Goal: Task Accomplishment & Management: Use online tool/utility

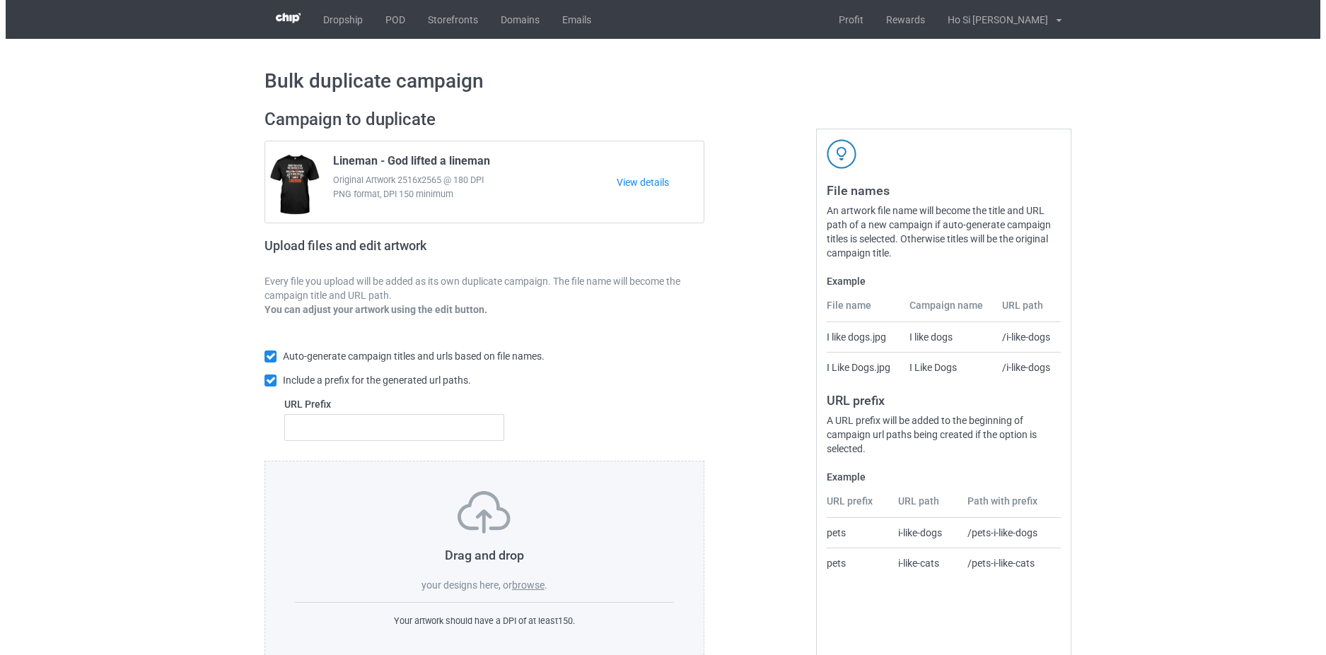
scroll to position [34, 0]
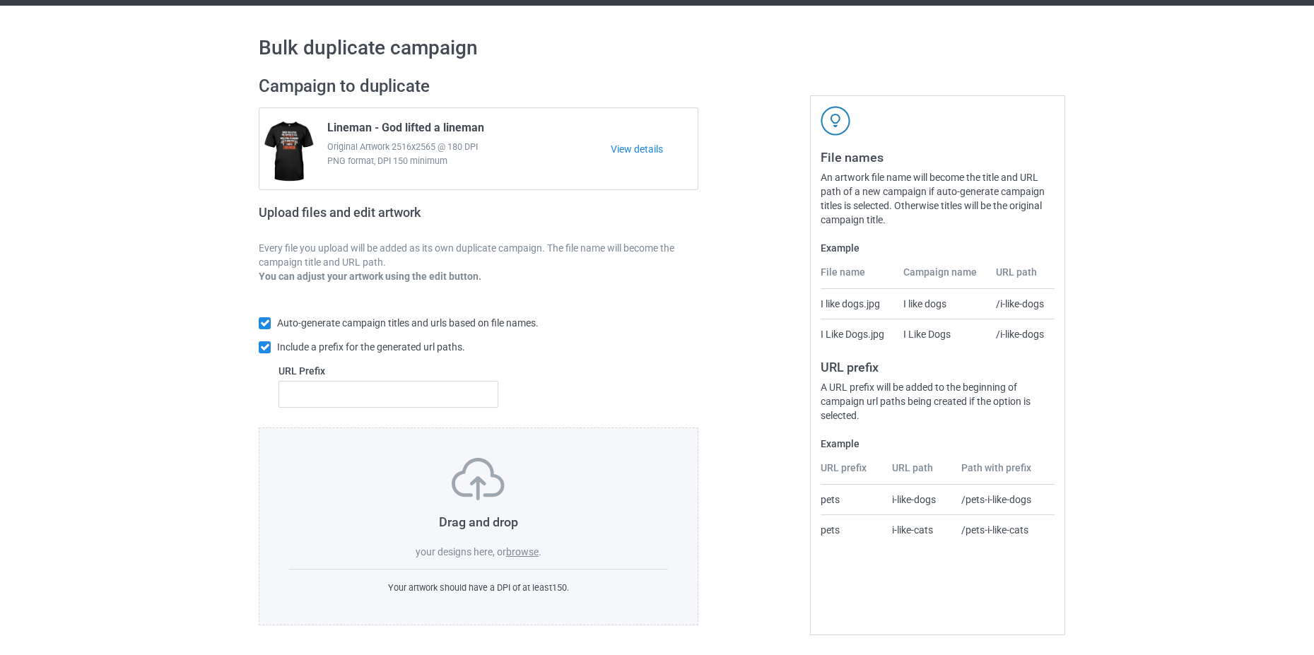
click at [524, 554] on label "browse" at bounding box center [522, 552] width 33 height 11
click at [0, 0] on input "browse" at bounding box center [0, 0] width 0 height 0
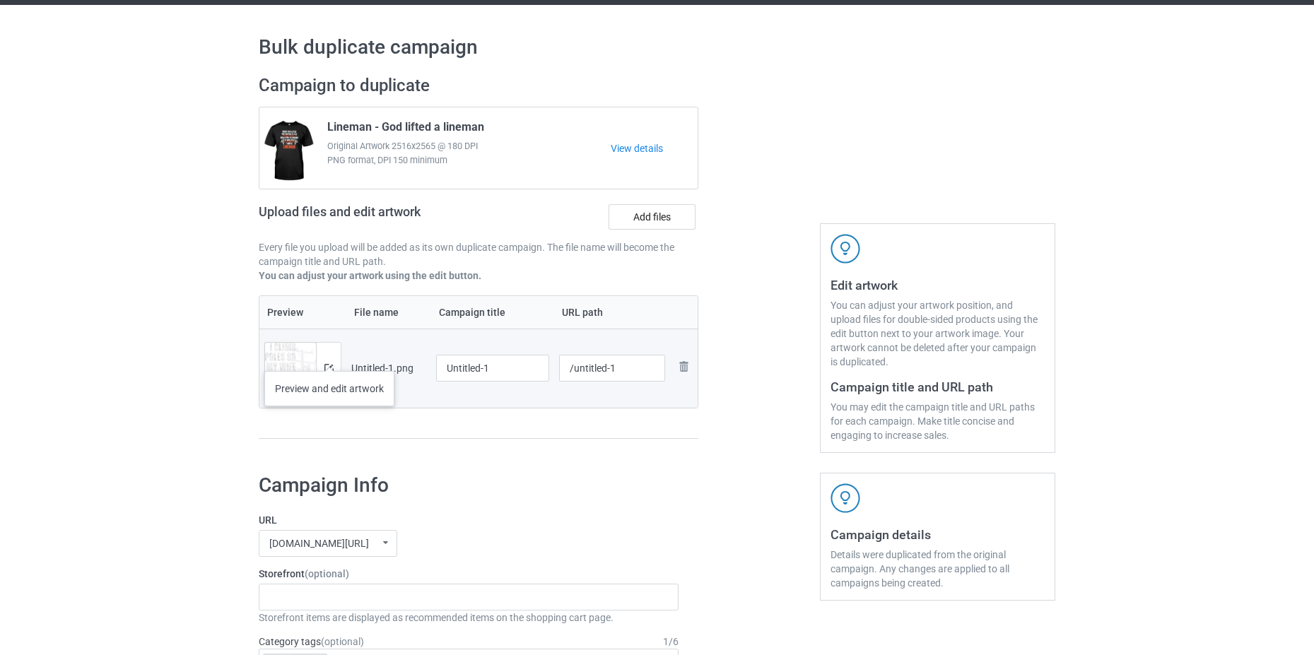
click at [329, 357] on div at bounding box center [328, 368] width 25 height 51
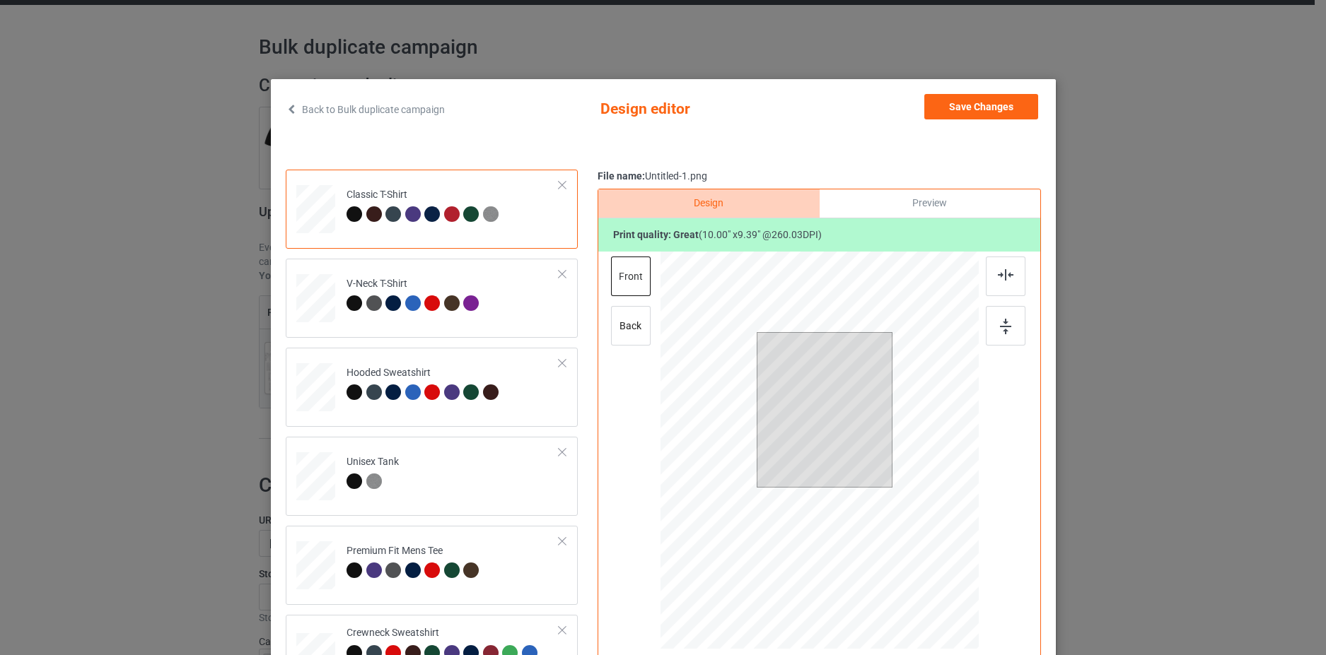
scroll to position [71, 0]
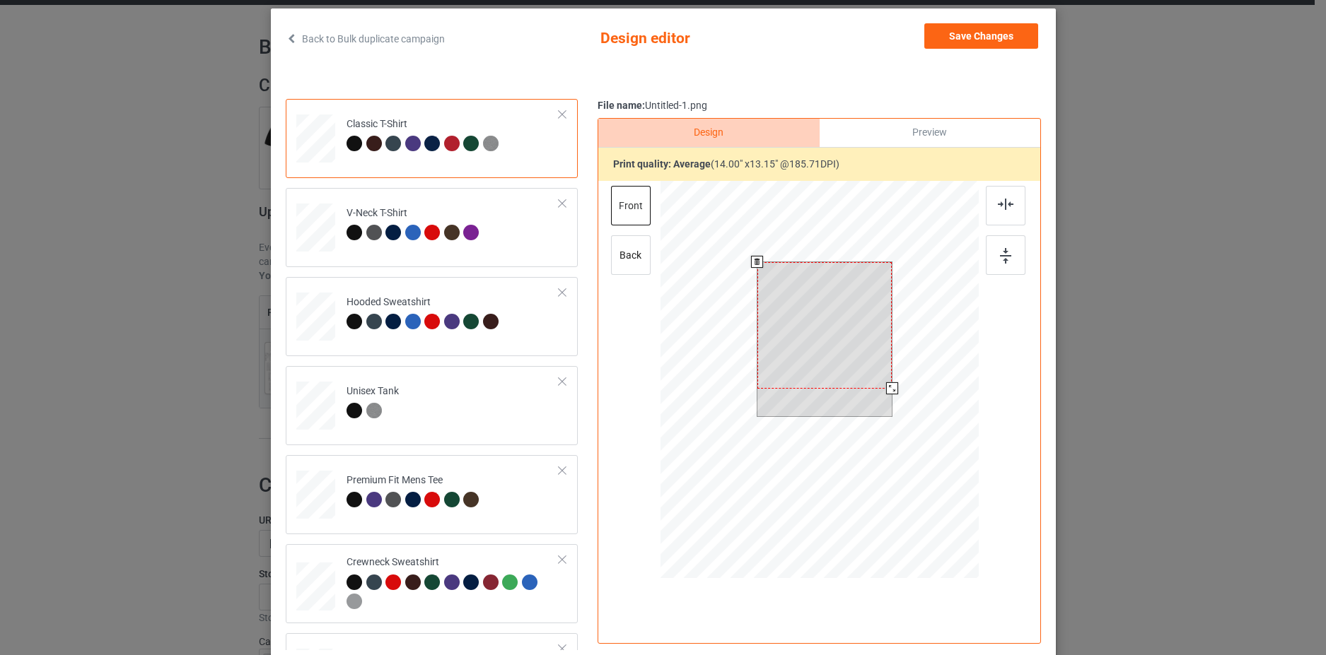
drag, startPoint x: 866, startPoint y: 355, endPoint x: 878, endPoint y: 368, distance: 17.5
click at [878, 368] on div at bounding box center [824, 325] width 135 height 127
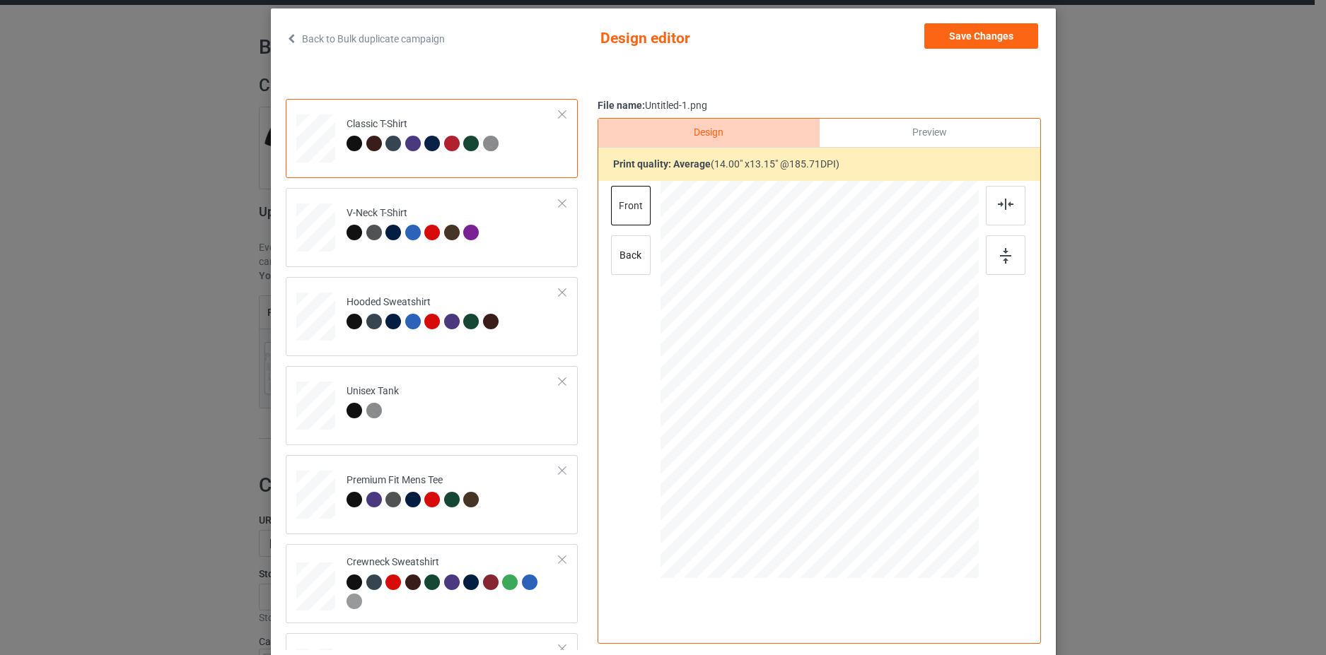
click at [1163, 408] on div "Back to Bulk duplicate campaign Design editor Save Changes Classic T-Shirt V-Ne…" at bounding box center [663, 327] width 1326 height 655
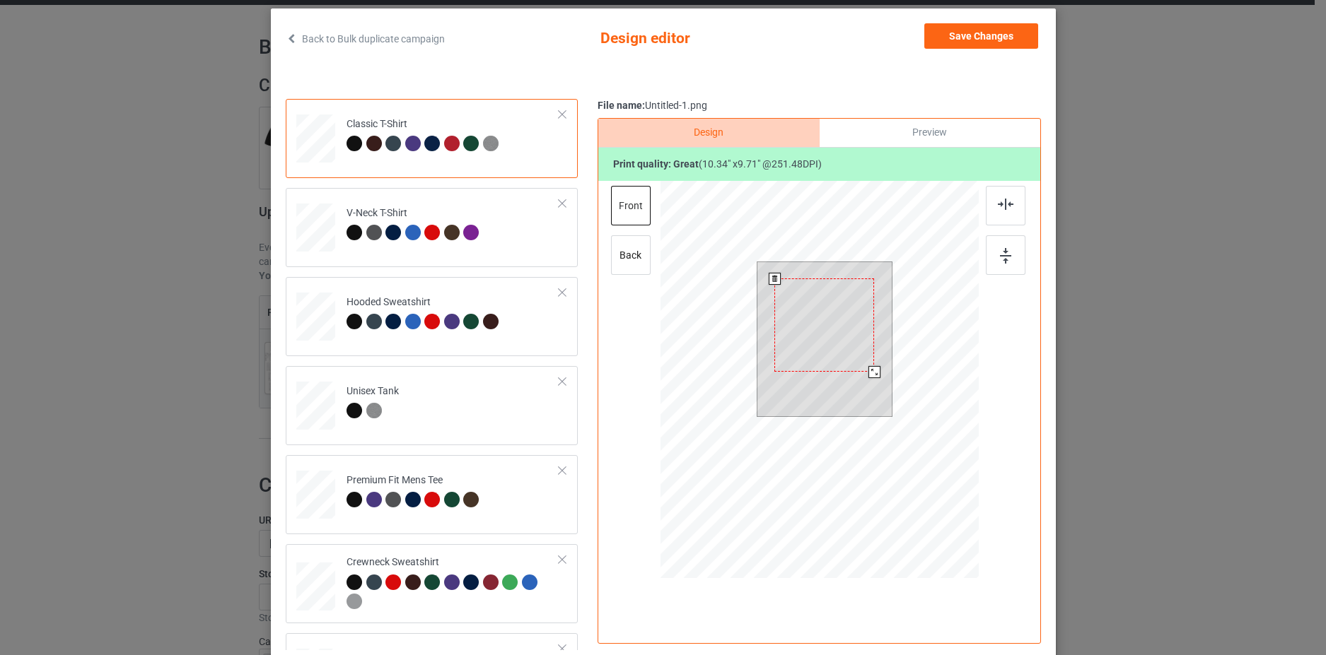
drag, startPoint x: 886, startPoint y: 389, endPoint x: 869, endPoint y: 372, distance: 24.0
click at [869, 372] on div at bounding box center [874, 372] width 12 height 12
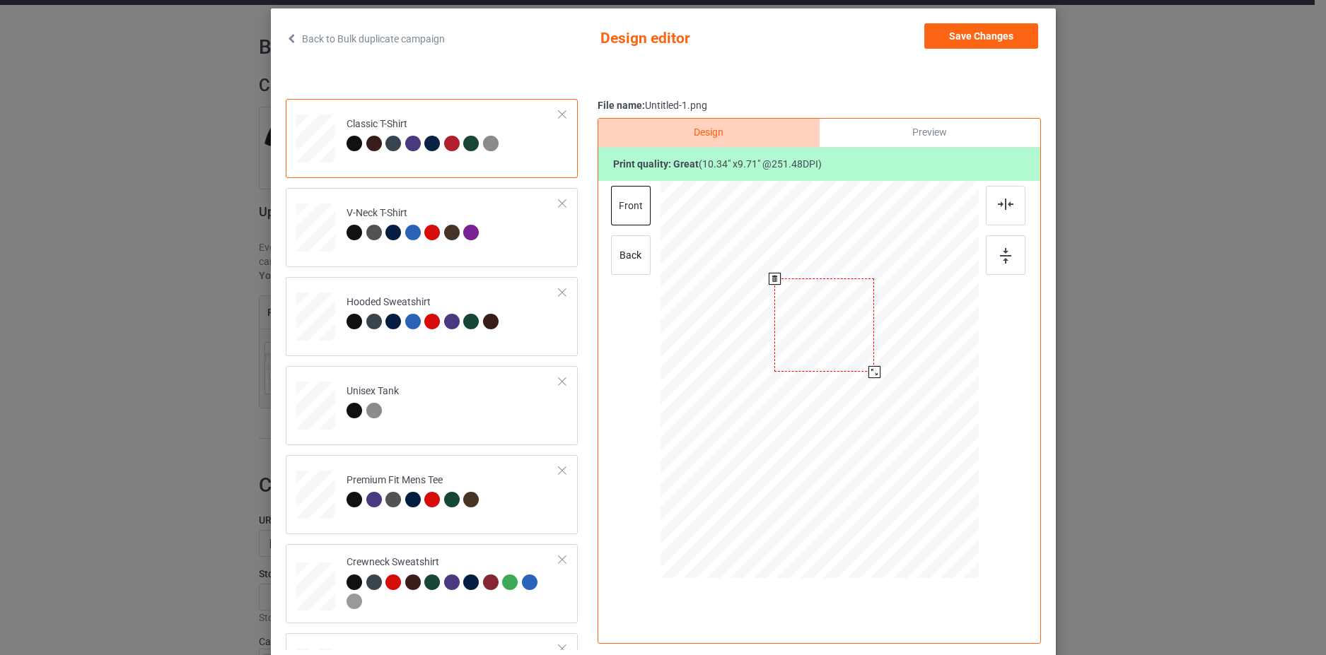
click at [1121, 410] on div "Back to Bulk duplicate campaign Design editor Save Changes Classic T-Shirt V-Ne…" at bounding box center [663, 327] width 1326 height 655
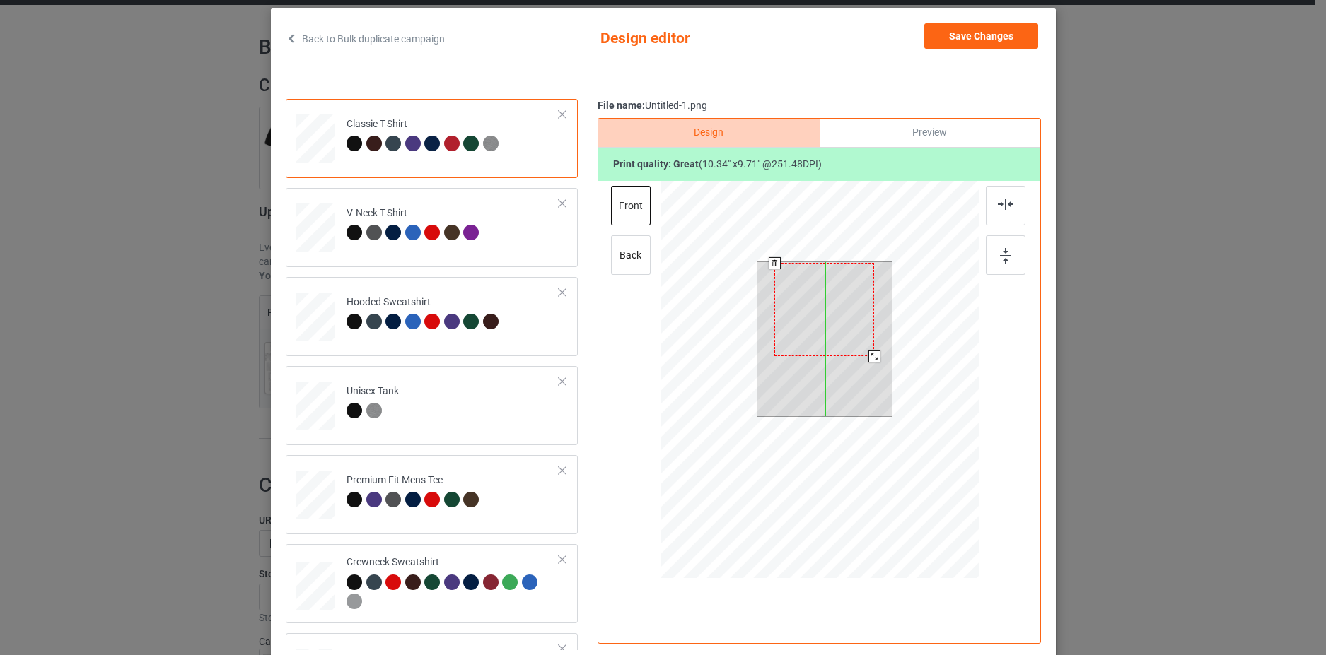
click at [841, 317] on div at bounding box center [824, 309] width 100 height 93
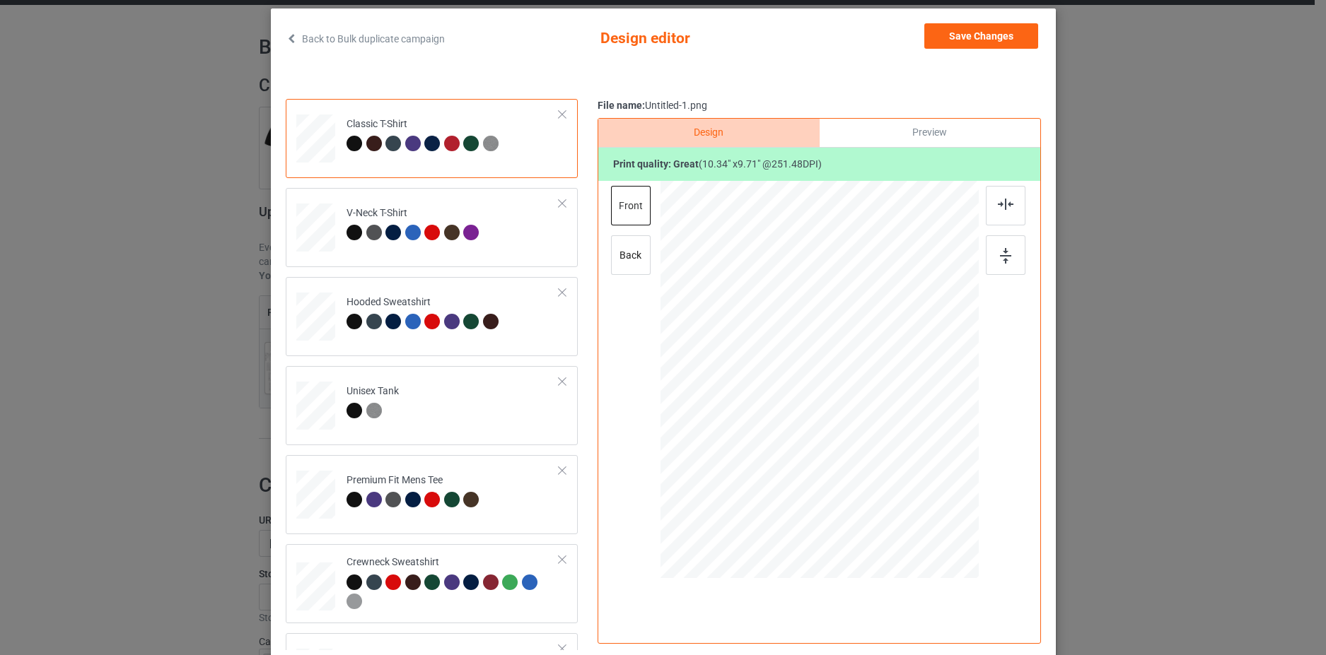
click at [1131, 412] on div "Back to Bulk duplicate campaign Design editor Save Changes Classic T-Shirt V-Ne…" at bounding box center [663, 327] width 1326 height 655
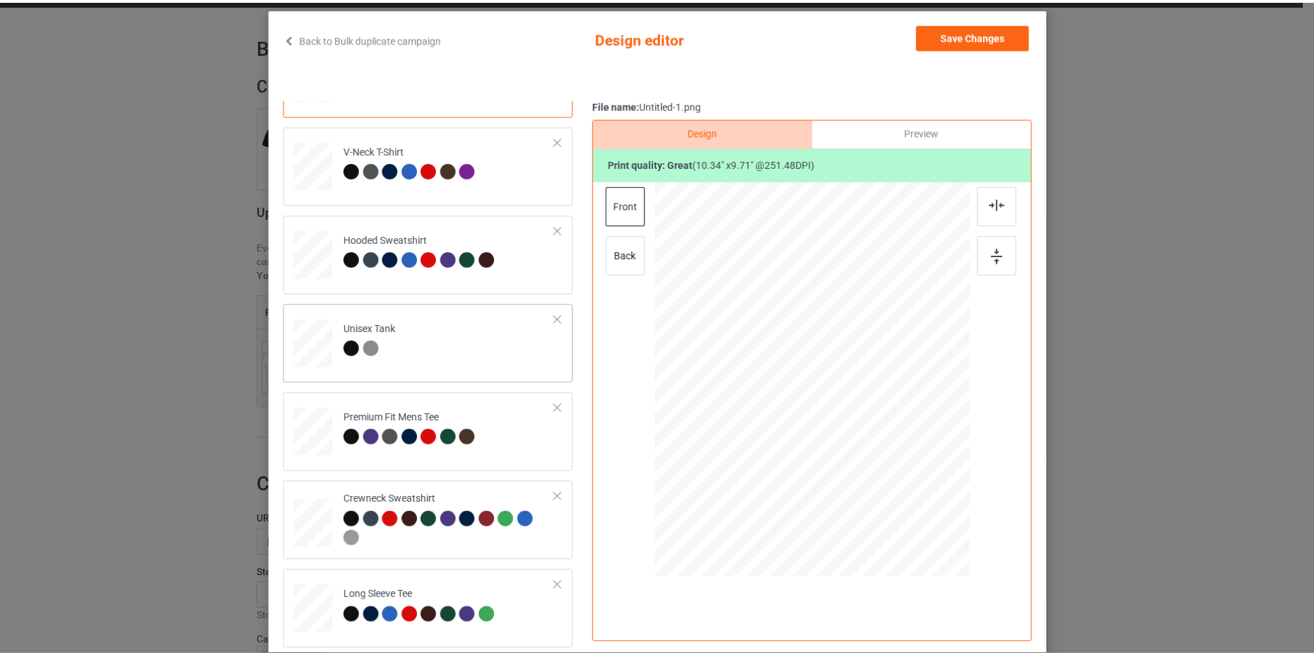
scroll to position [0, 0]
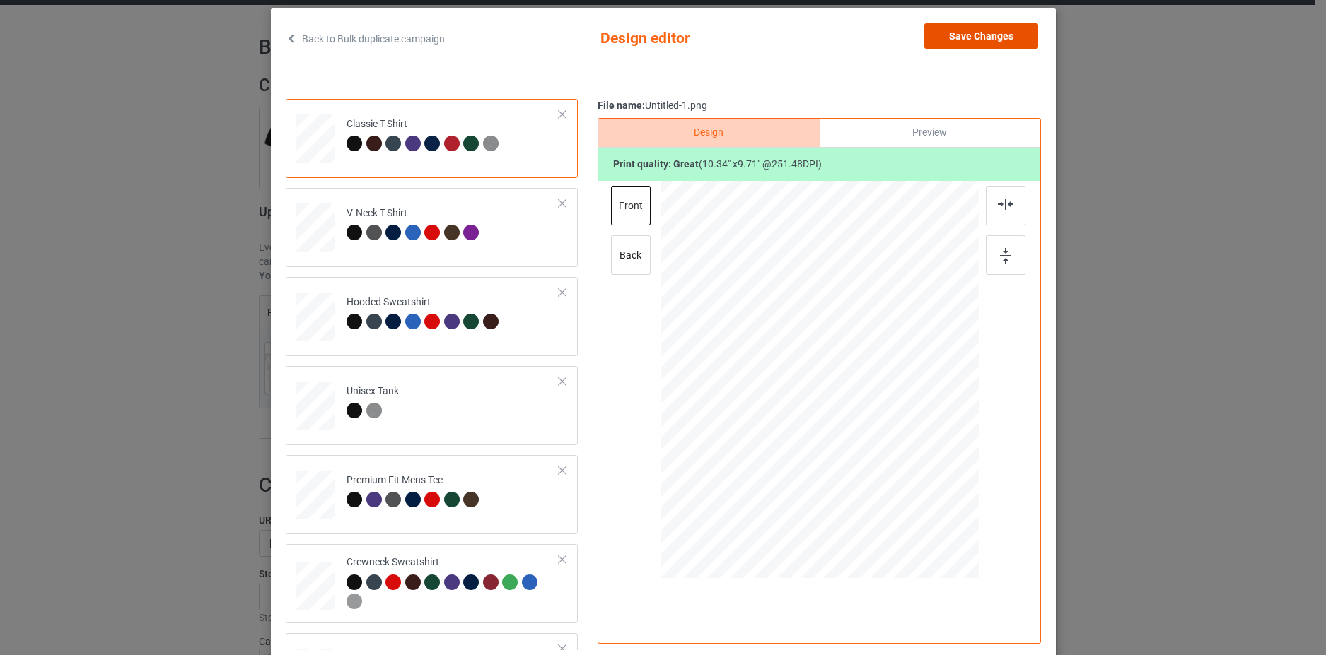
click at [996, 42] on button "Save Changes" at bounding box center [981, 35] width 114 height 25
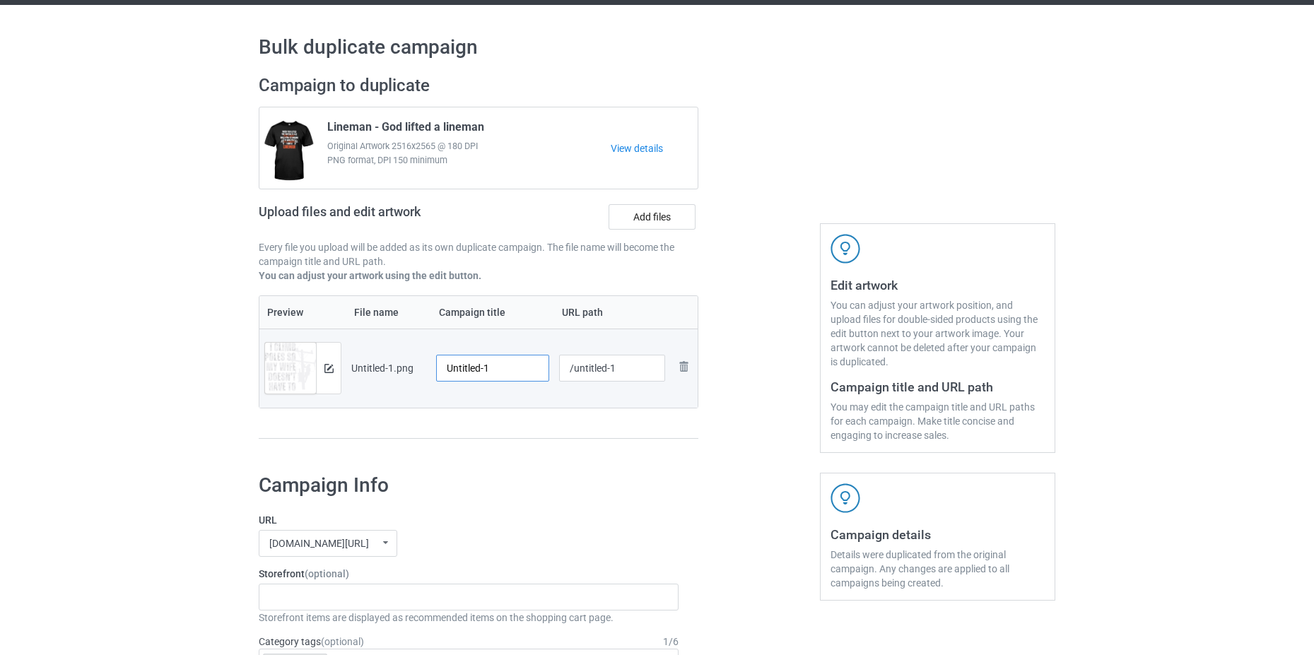
click at [482, 371] on input "Untitled-1" at bounding box center [492, 368] width 113 height 27
paste input "I CLIMB POLES SO MY WIFE DOESN'T HAVE TO"
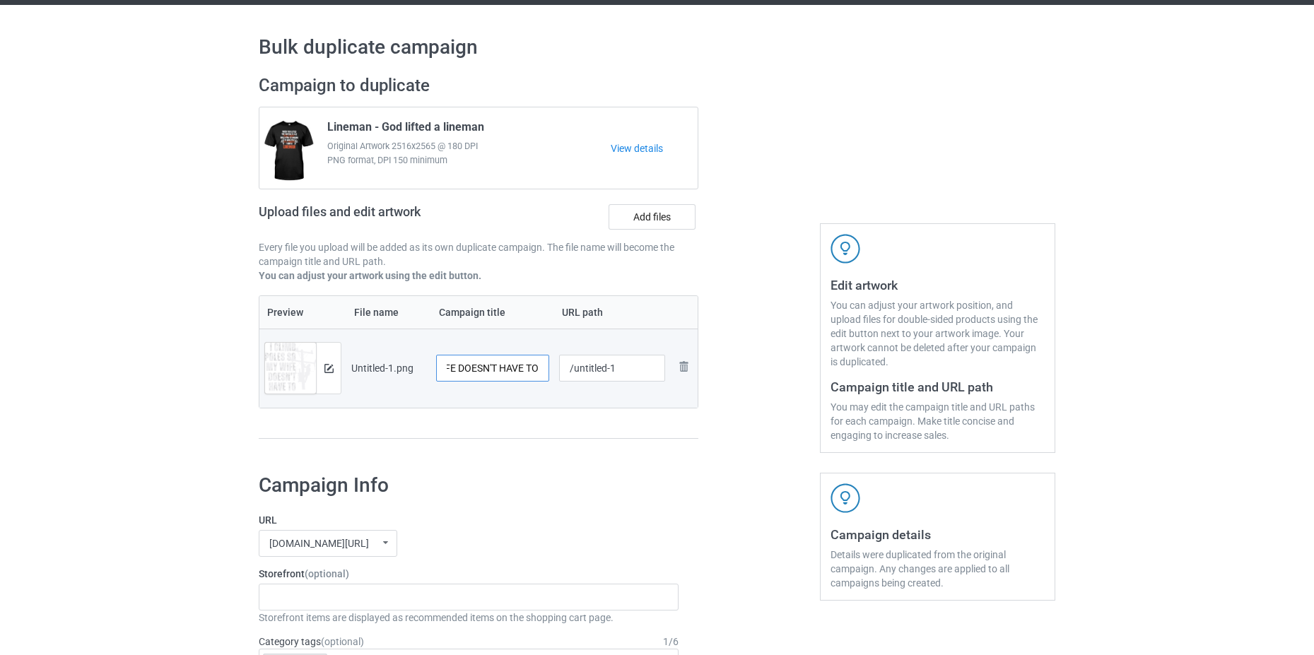
type input "I CLIMB POLES SO MY WIFE DOESN'T HAVE TO"
click at [618, 376] on input "/untitled-1" at bounding box center [612, 368] width 107 height 27
click at [618, 375] on input "/untitled-1" at bounding box center [612, 368] width 107 height 27
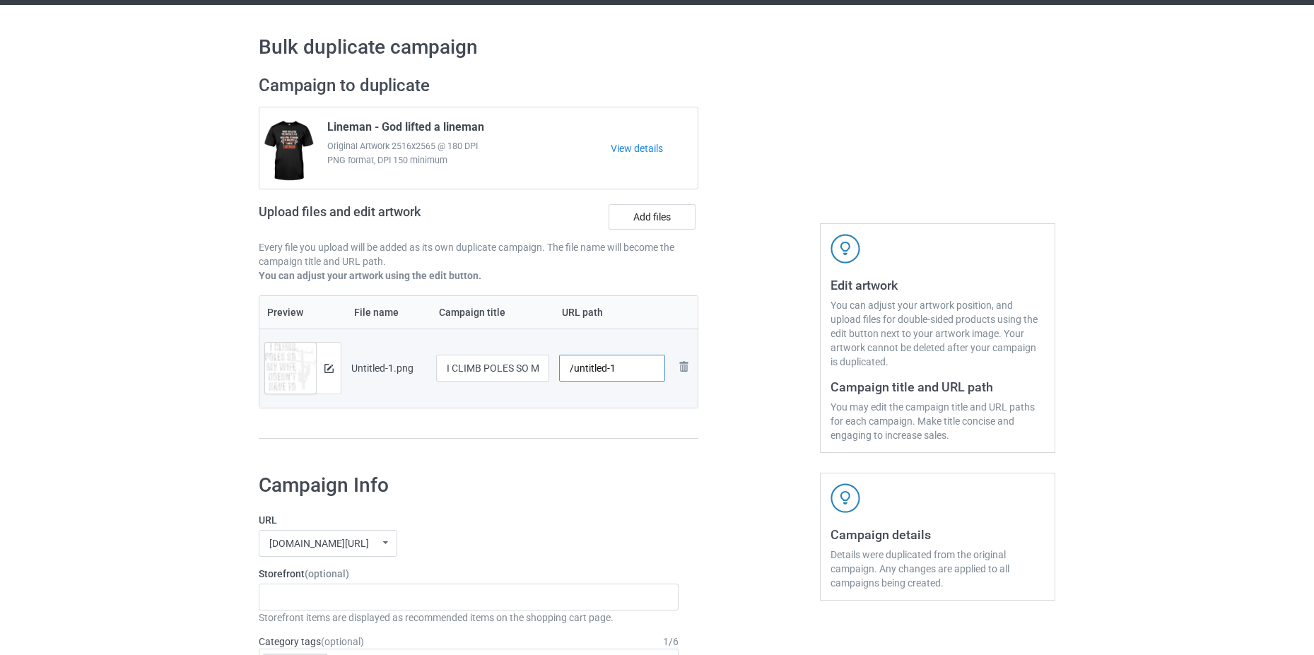
paste input "climb poles so my wife doesn't have to"
drag, startPoint x: 658, startPoint y: 371, endPoint x: 535, endPoint y: 382, distance: 122.8
click at [535, 382] on tr "Preview and edit artwork Untitled-1.png I CLIMB POLES SO MY WIFE DOESN'T HAVE T…" at bounding box center [478, 368] width 438 height 79
click at [585, 369] on input "/ climb poles so my wife doesn't have to" at bounding box center [612, 368] width 107 height 27
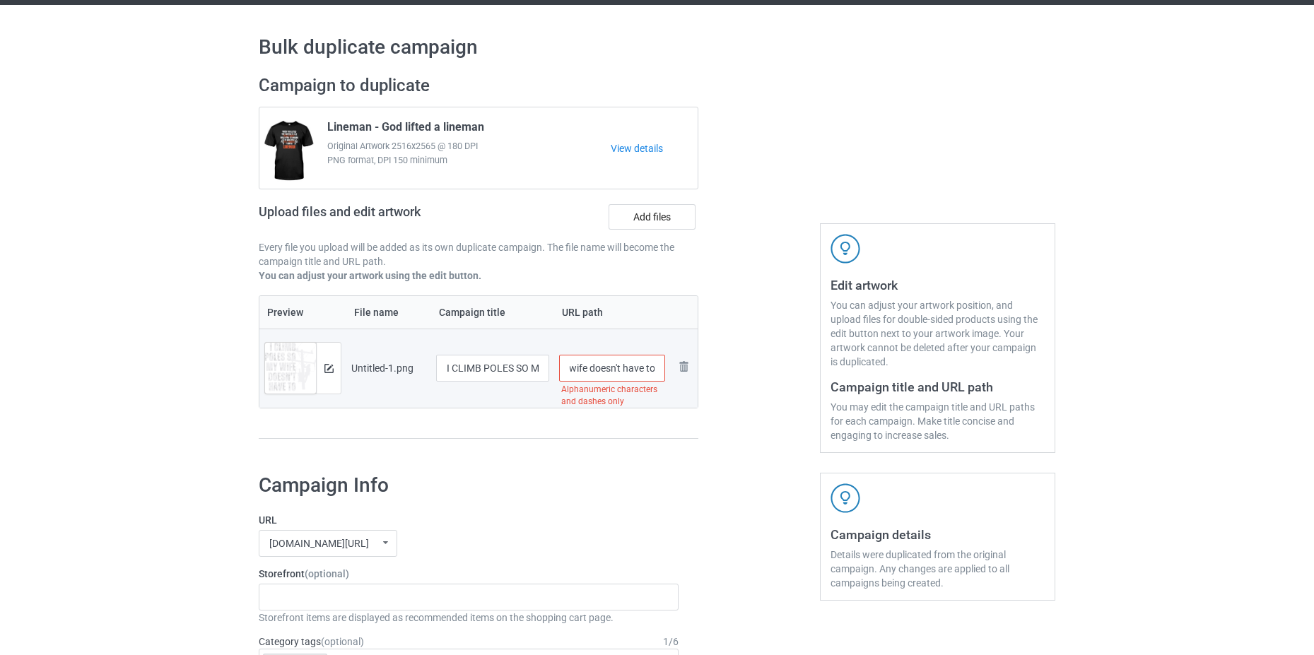
drag, startPoint x: 572, startPoint y: 371, endPoint x: 670, endPoint y: 377, distance: 98.5
click at [670, 377] on tr "Preview and edit artwork Untitled-1.png I CLIMB POLES SO MY WIFE DOESN'T HAVE T…" at bounding box center [478, 368] width 438 height 79
type input "/i-climb-so-my-wife-dont-have-to"
click at [561, 474] on h1 "Campaign Info" at bounding box center [469, 485] width 420 height 25
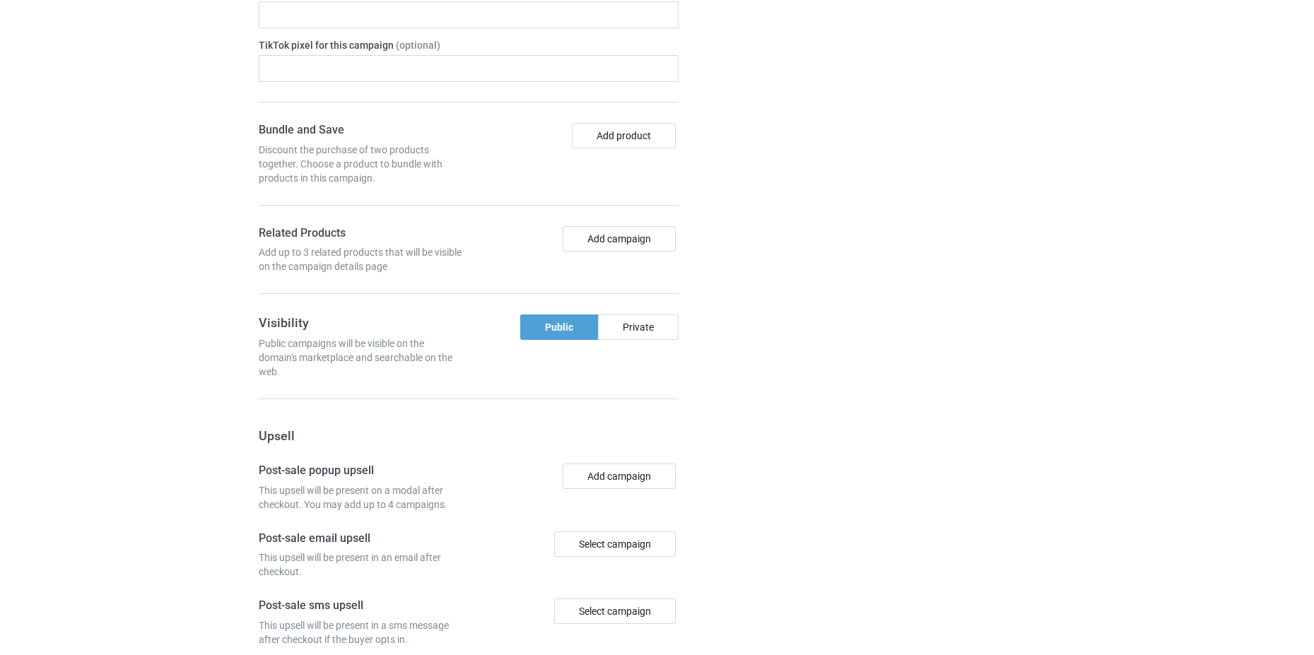
scroll to position [1160, 0]
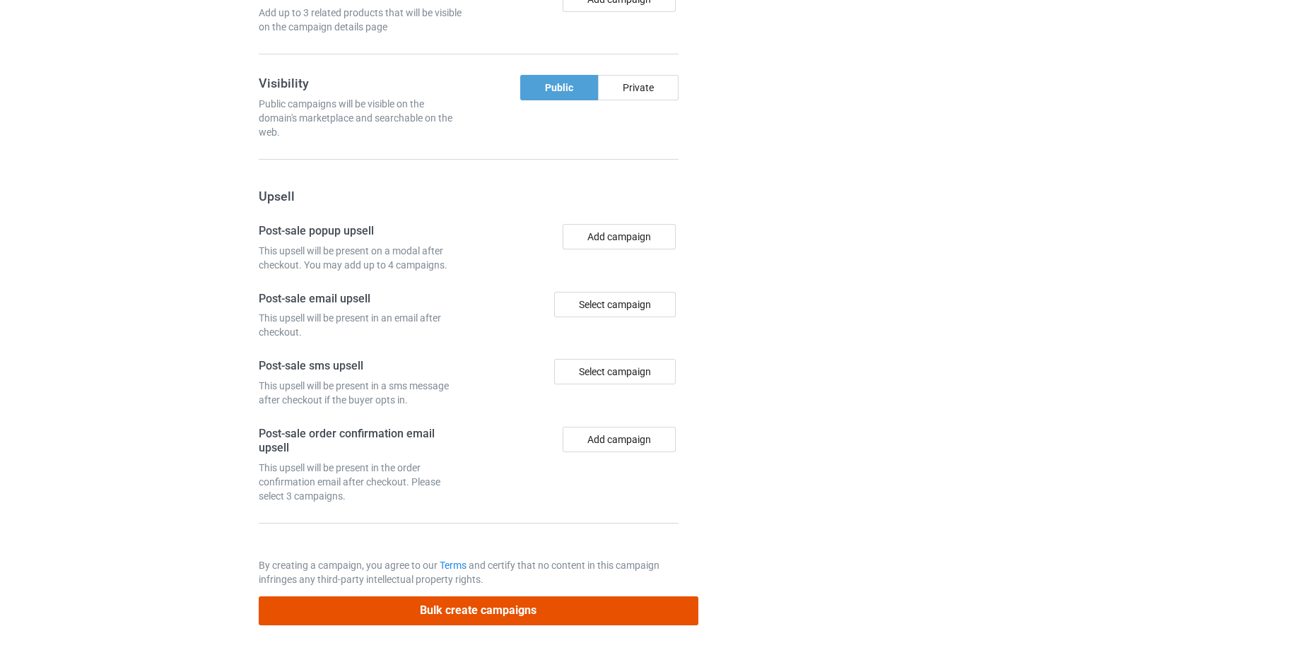
click at [575, 607] on button "Bulk create campaigns" at bounding box center [479, 611] width 440 height 29
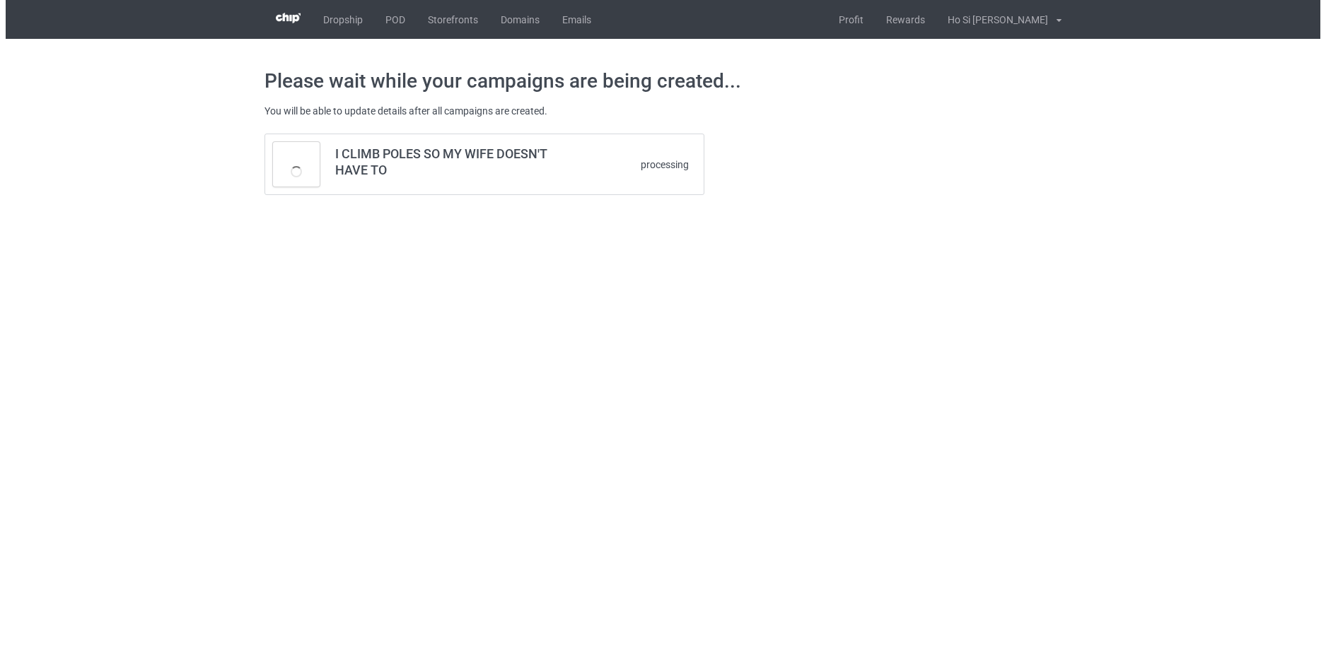
scroll to position [0, 0]
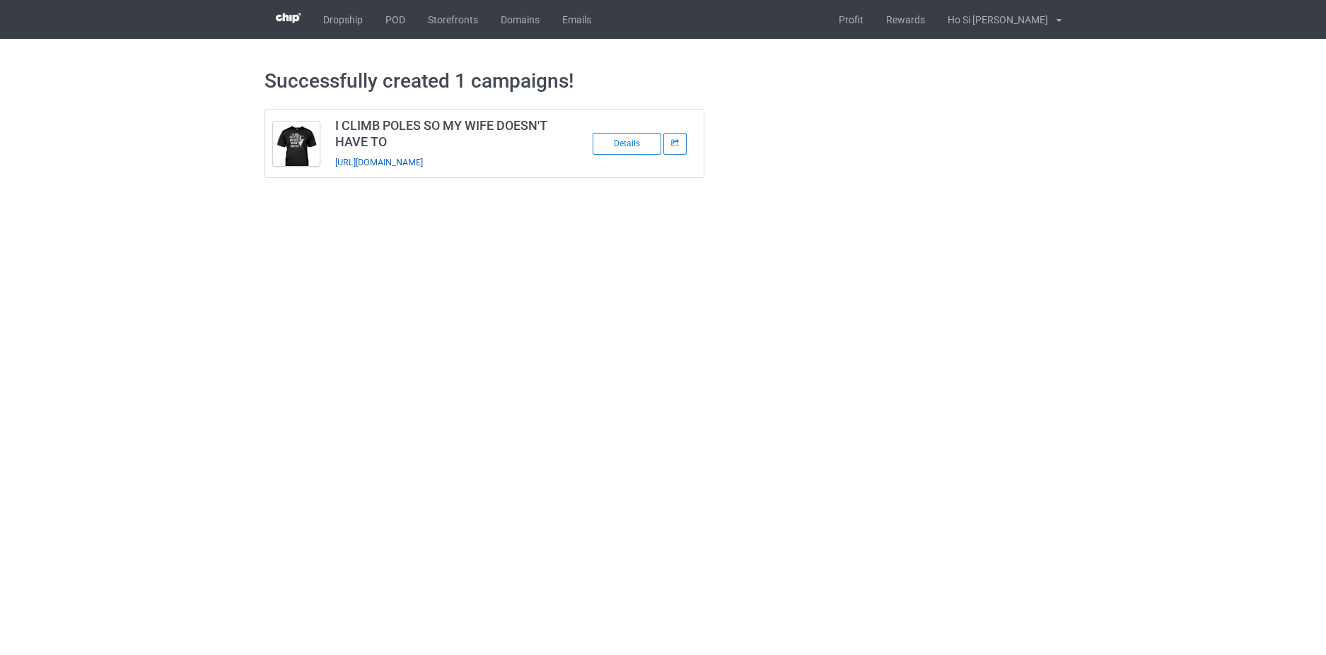
click at [423, 163] on link "[URL][DOMAIN_NAME]" at bounding box center [379, 162] width 88 height 11
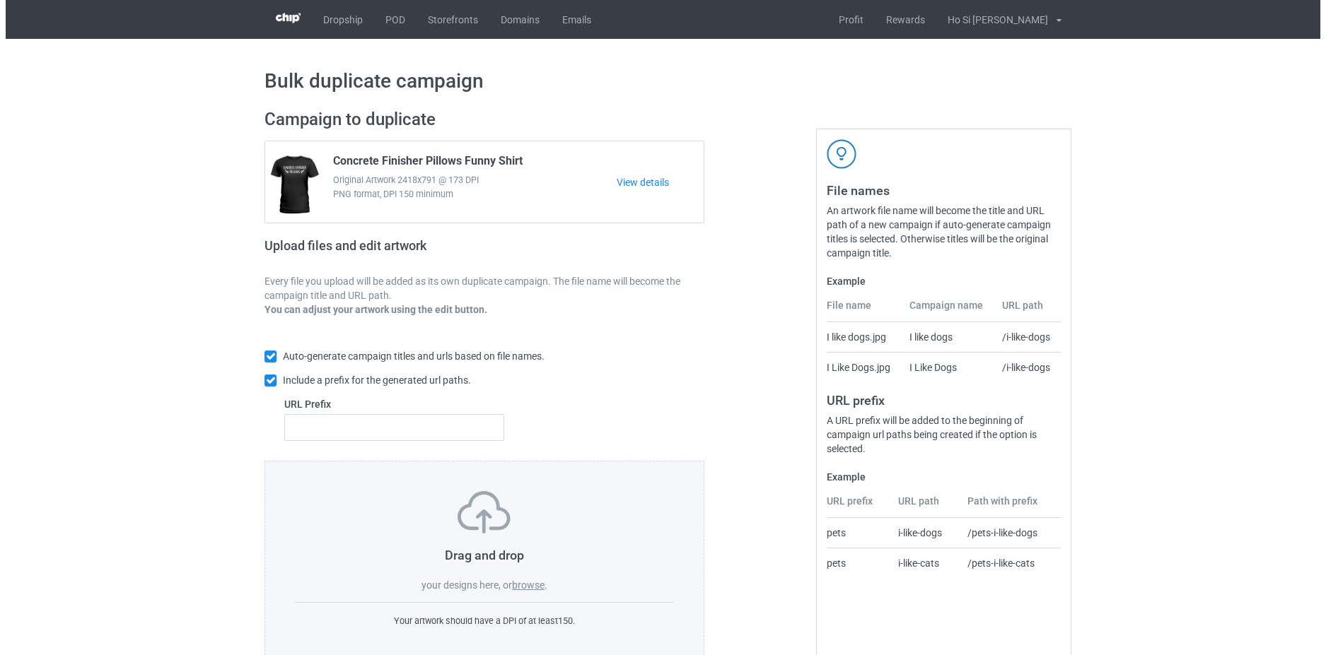
scroll to position [34, 0]
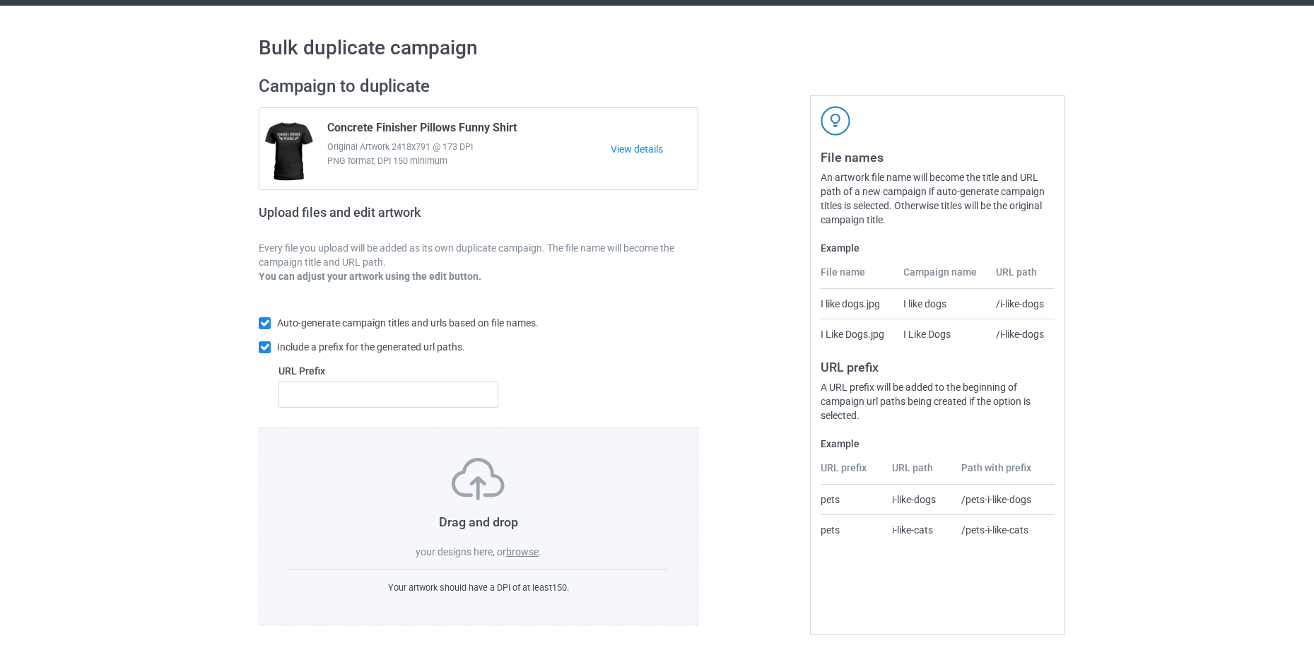
click at [537, 553] on label "browse" at bounding box center [522, 552] width 33 height 11
click at [0, 0] on input "browse" at bounding box center [0, 0] width 0 height 0
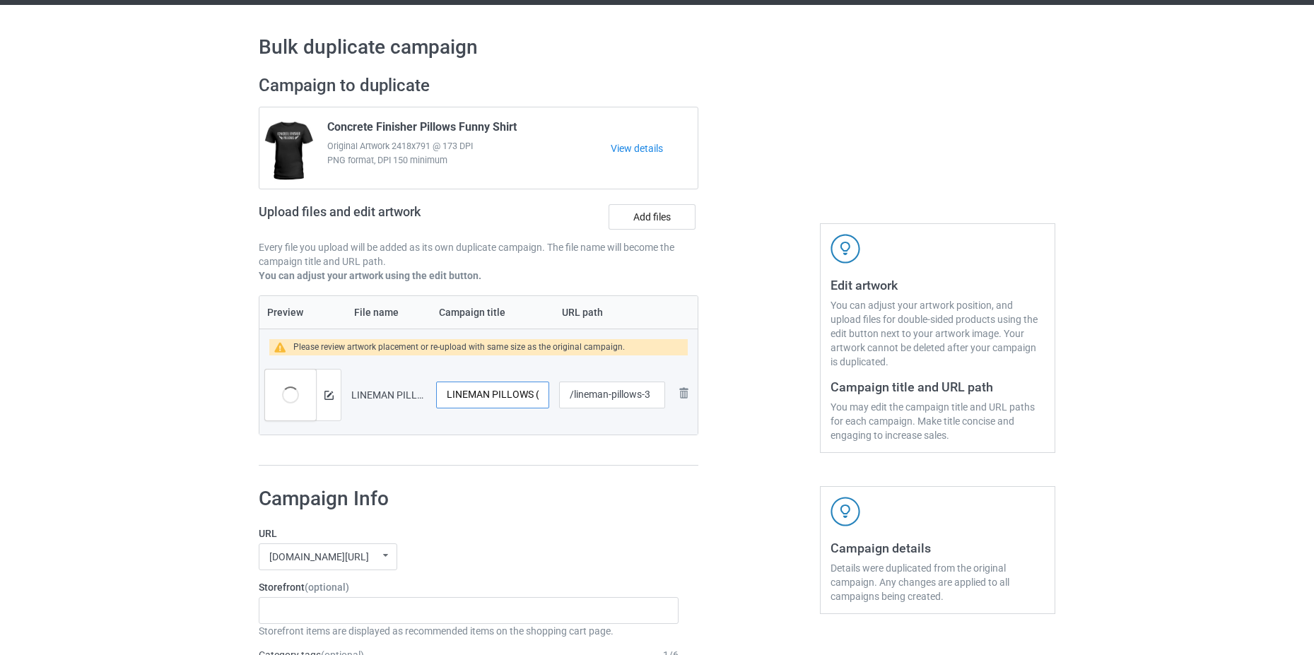
click at [468, 401] on input "LINEMAN PILLOWS (3)" at bounding box center [492, 395] width 113 height 27
type input "Millwright Pillows"
click at [346, 402] on td "LINEMAN PILLOWS (3).png" at bounding box center [388, 395] width 85 height 79
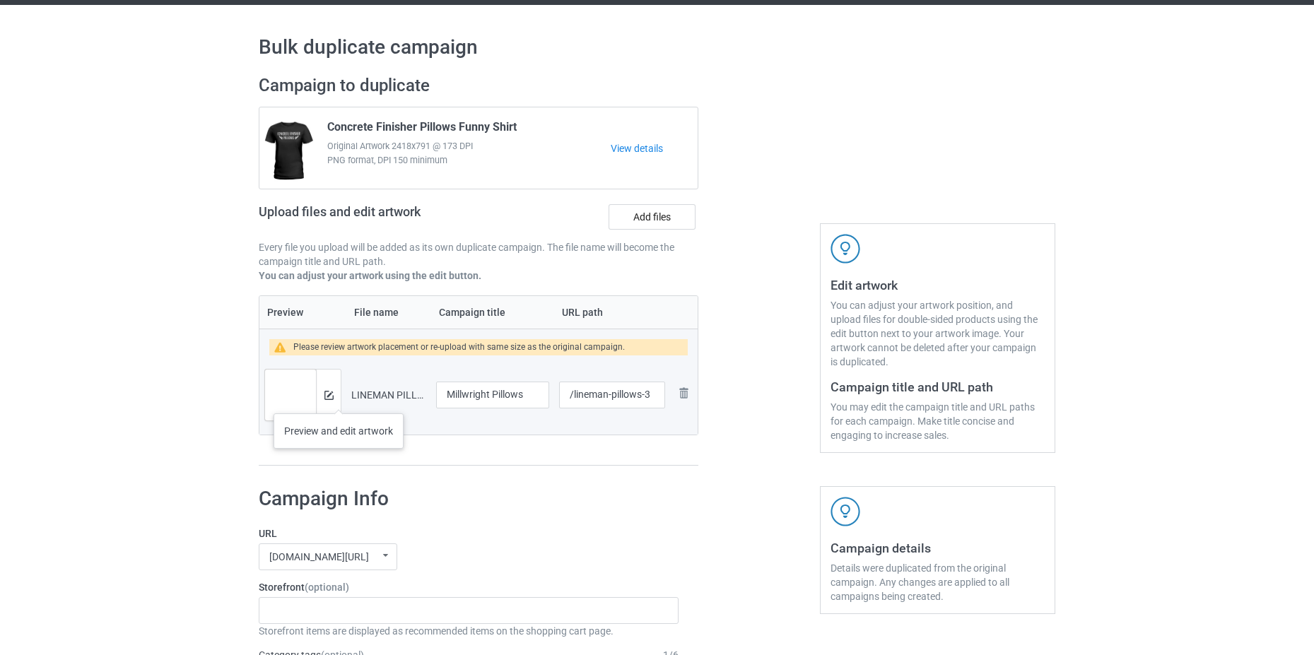
click at [339, 399] on div at bounding box center [328, 395] width 25 height 51
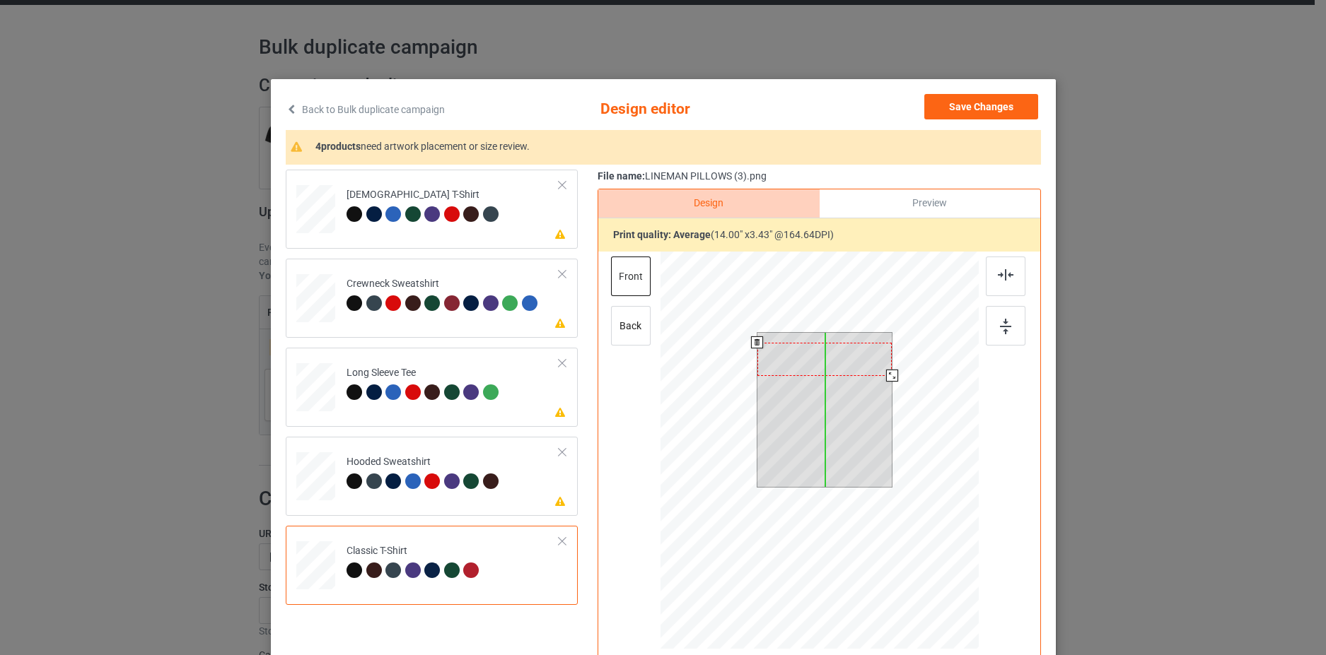
drag, startPoint x: 837, startPoint y: 348, endPoint x: 839, endPoint y: 358, distance: 10.0
click at [839, 358] on div at bounding box center [824, 359] width 135 height 33
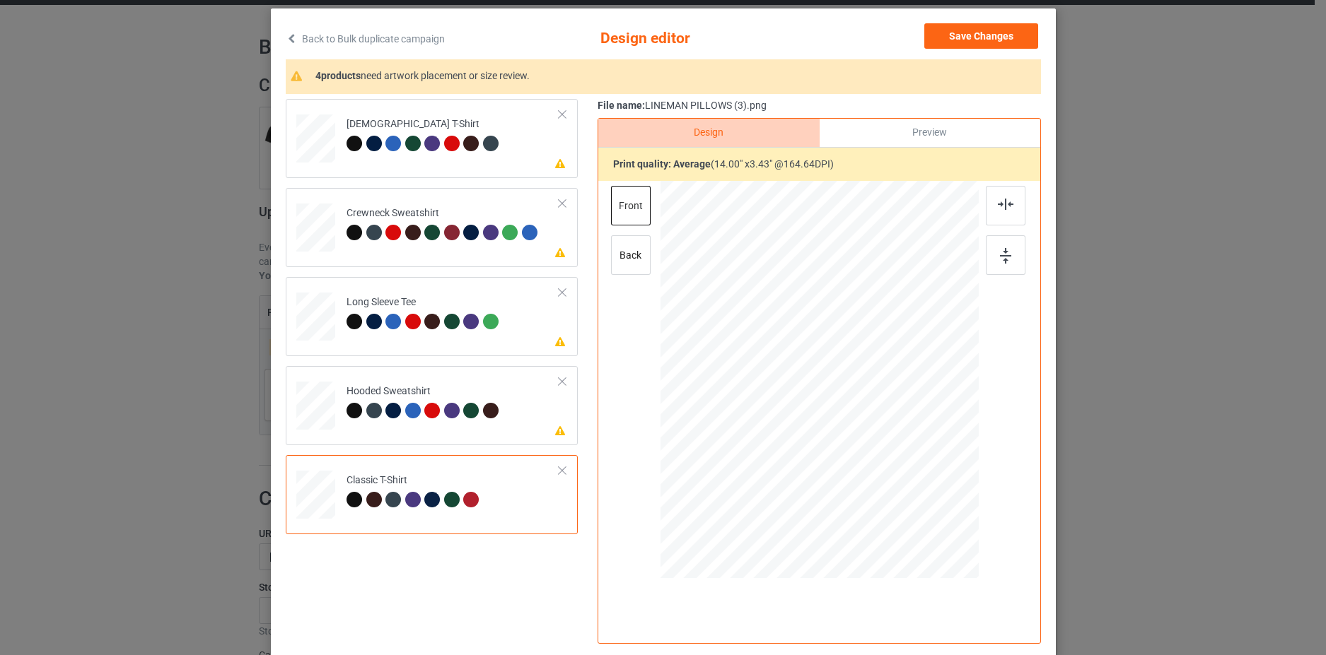
scroll to position [141, 0]
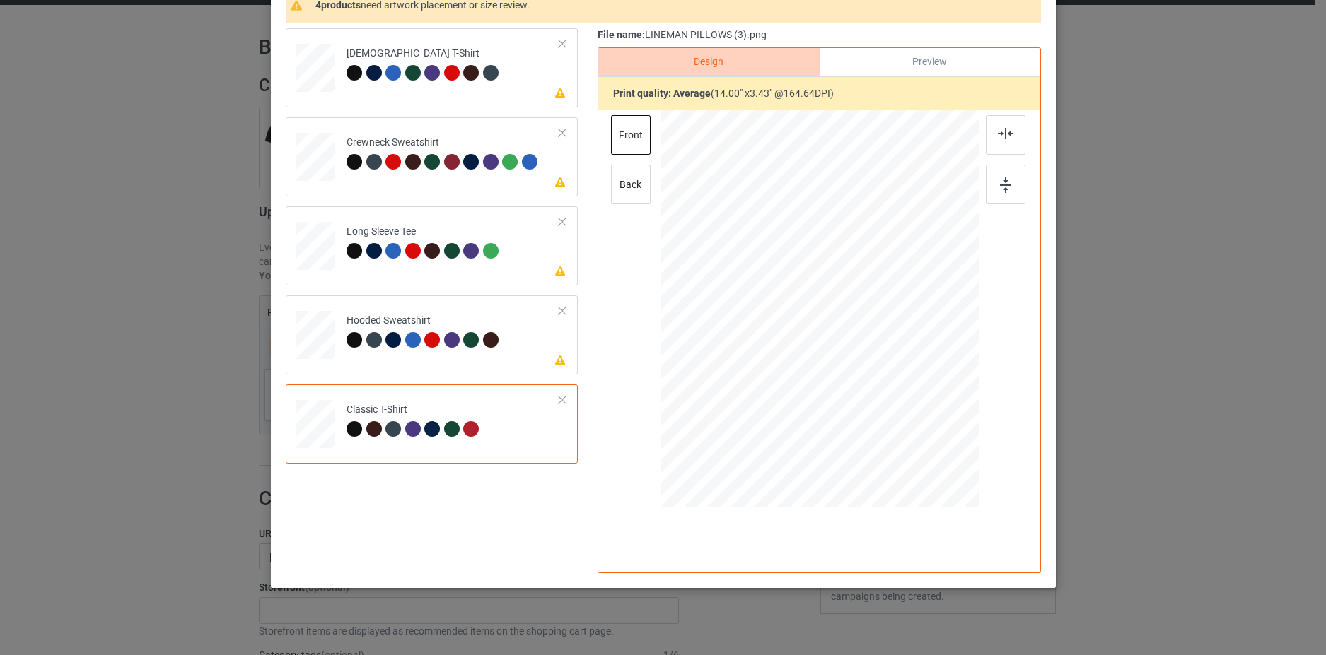
click at [491, 433] on td "Classic T-Shirt" at bounding box center [453, 421] width 228 height 62
click at [388, 402] on td "Classic T-Shirt" at bounding box center [453, 421] width 228 height 62
click at [363, 43] on td "Please review artwork placement Ladies T-Shirt" at bounding box center [453, 65] width 228 height 62
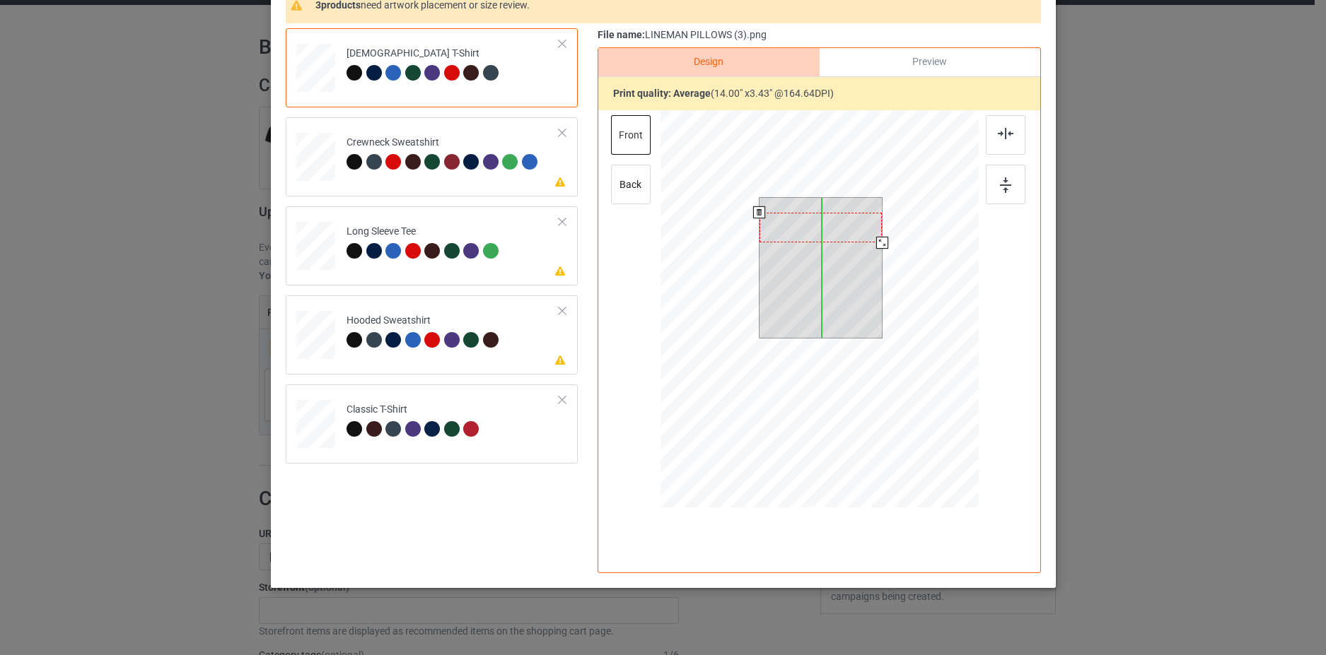
click at [829, 224] on div at bounding box center [820, 228] width 122 height 30
click at [851, 234] on div at bounding box center [820, 225] width 122 height 30
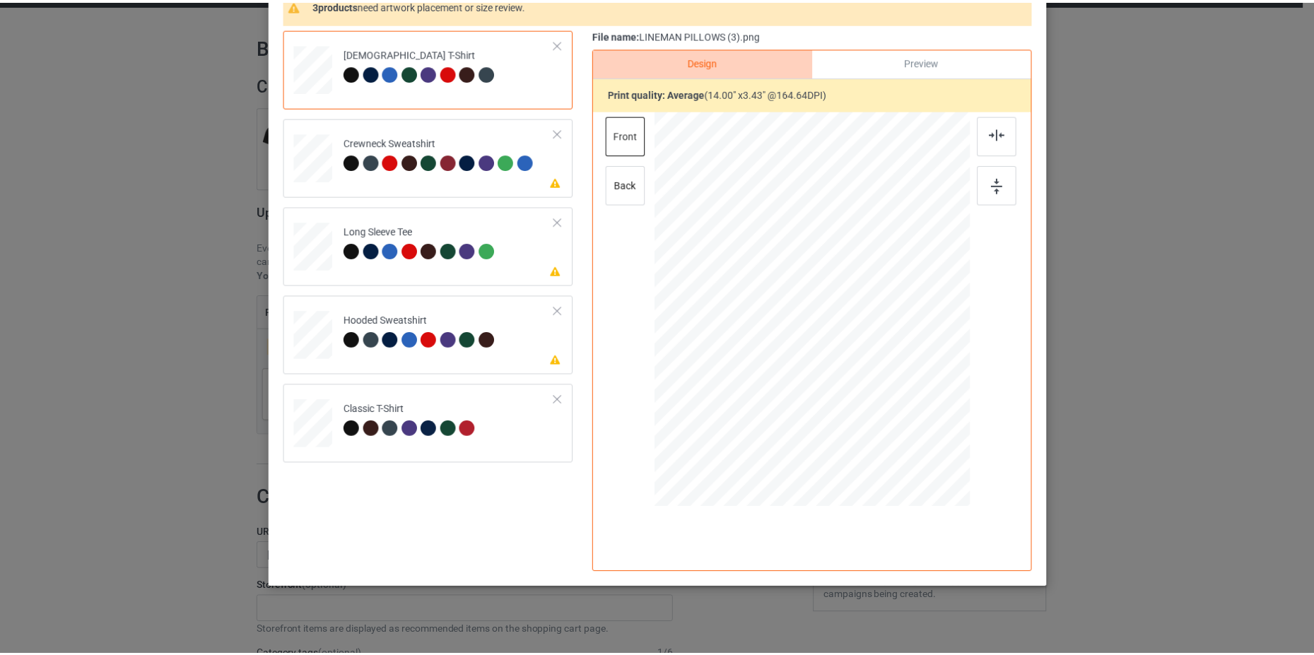
scroll to position [0, 0]
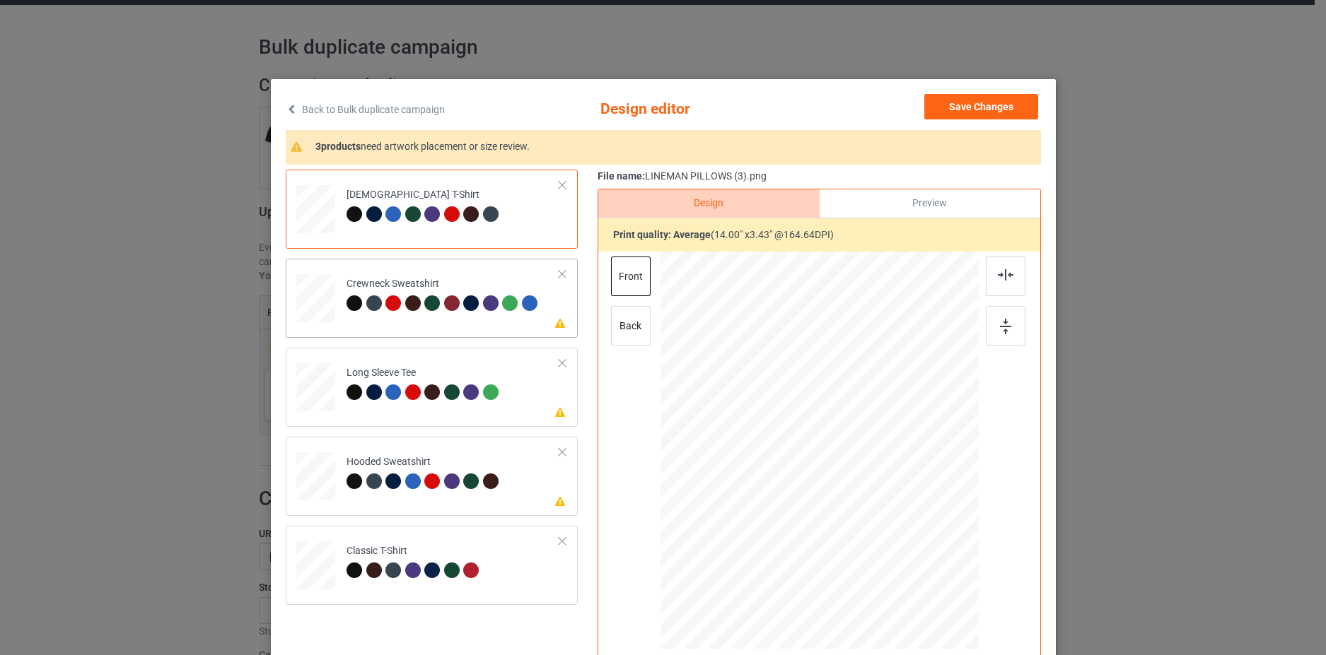
click at [555, 308] on td "Please review artwork placement Crewneck Sweatshirt" at bounding box center [453, 295] width 228 height 62
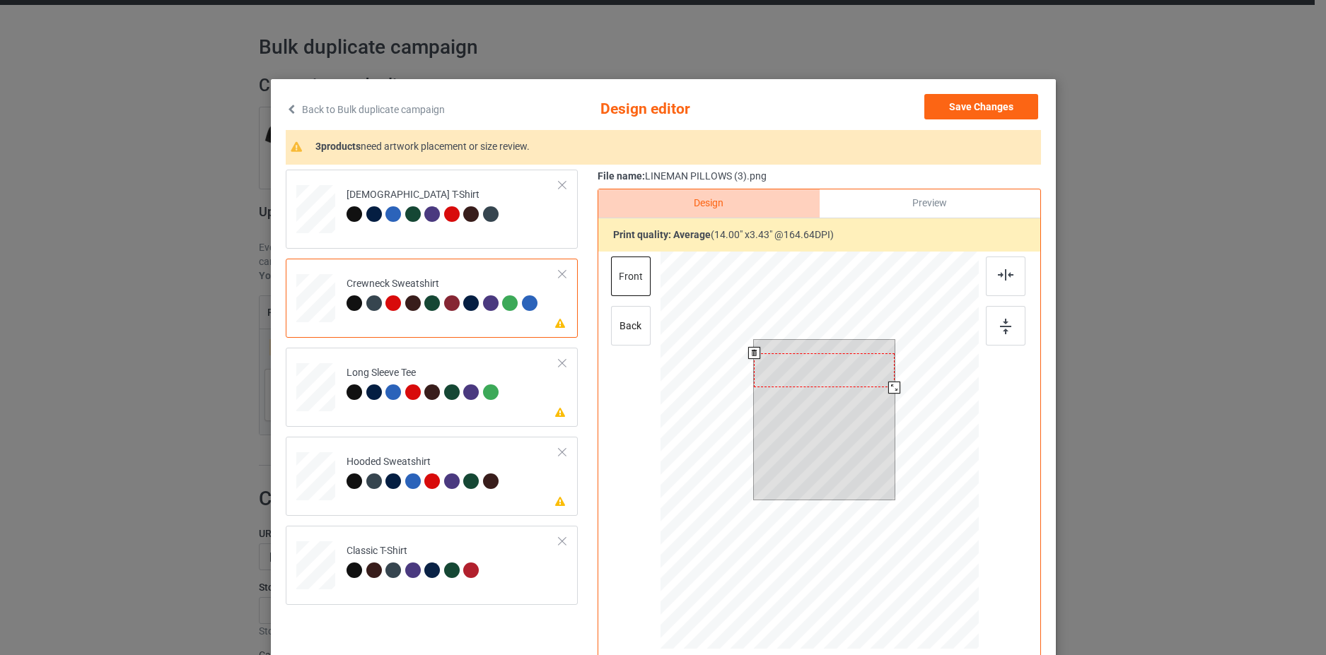
click at [786, 367] on div at bounding box center [824, 371] width 141 height 35
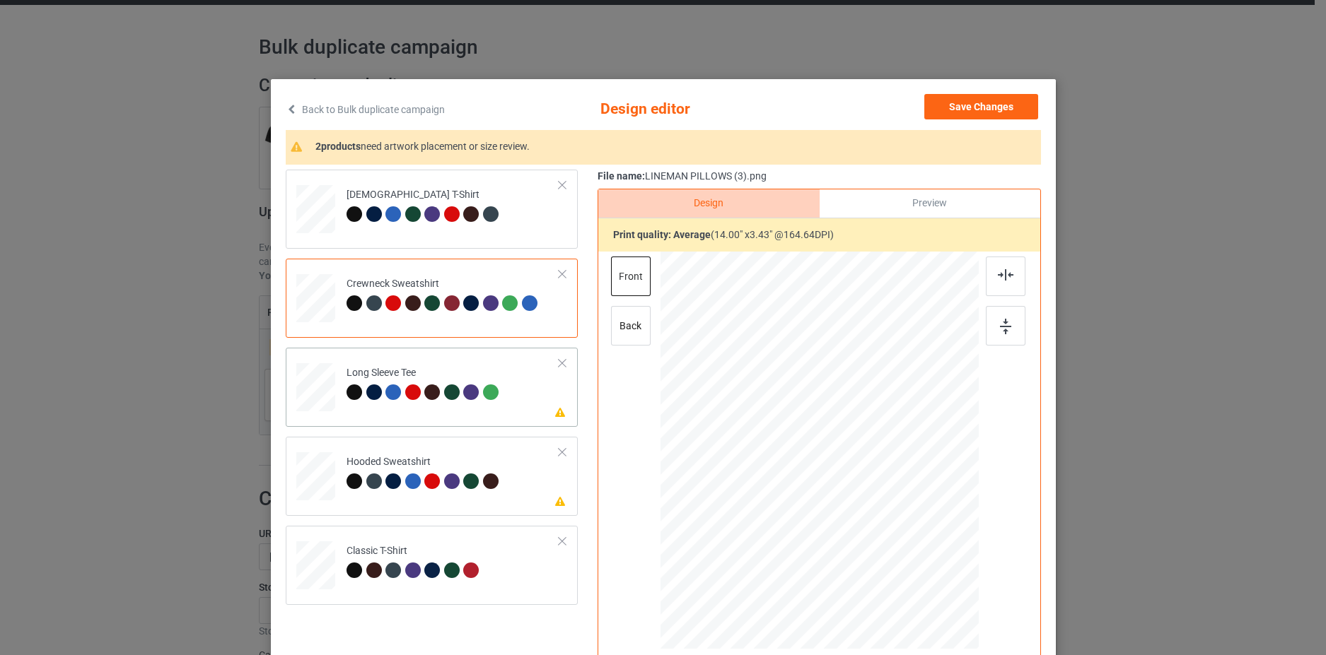
click at [530, 376] on td "Please review artwork placement Long Sleeve Tee" at bounding box center [453, 385] width 228 height 62
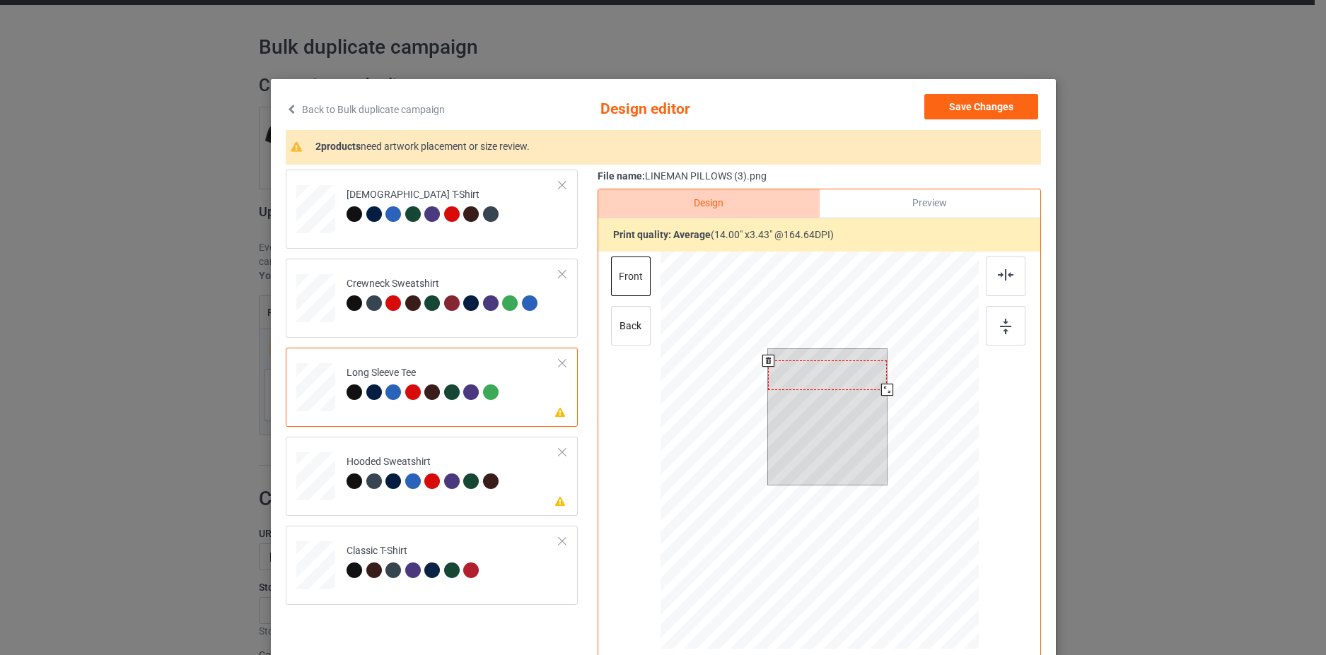
click at [786, 379] on div at bounding box center [827, 375] width 119 height 29
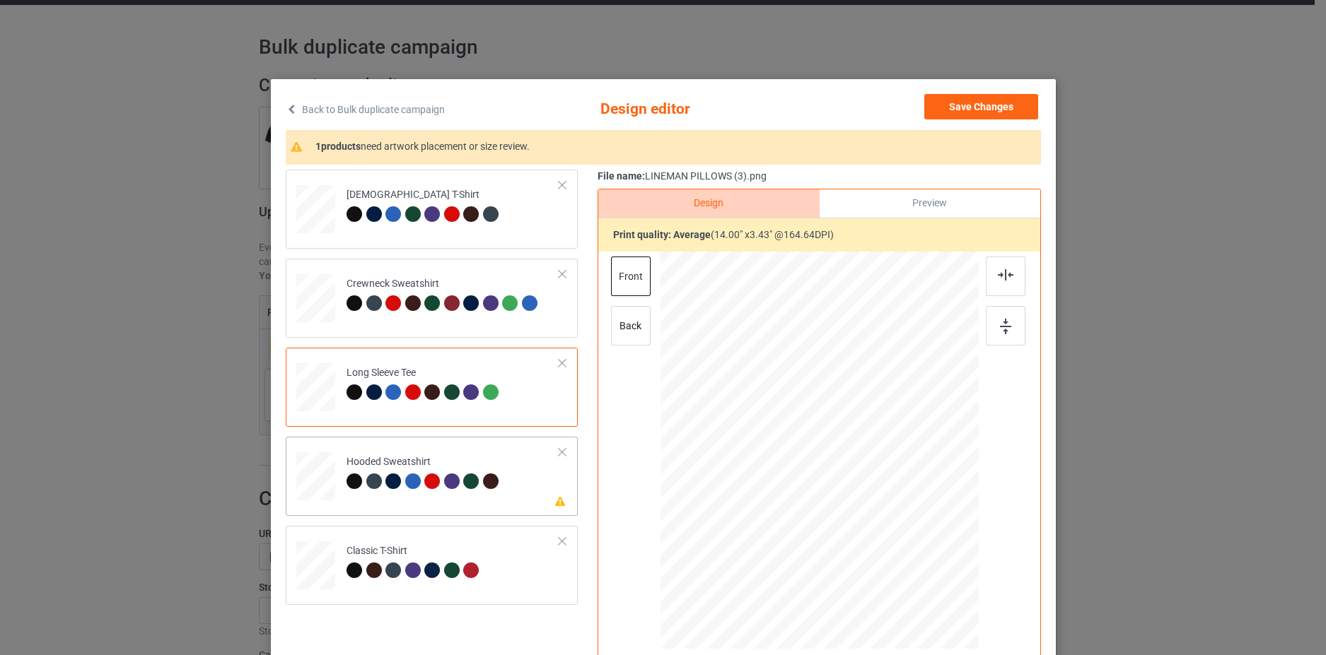
drag, startPoint x: 510, startPoint y: 474, endPoint x: 535, endPoint y: 473, distance: 24.8
click at [511, 474] on td "Please review artwork placement Hooded Sweatshirt" at bounding box center [453, 474] width 228 height 62
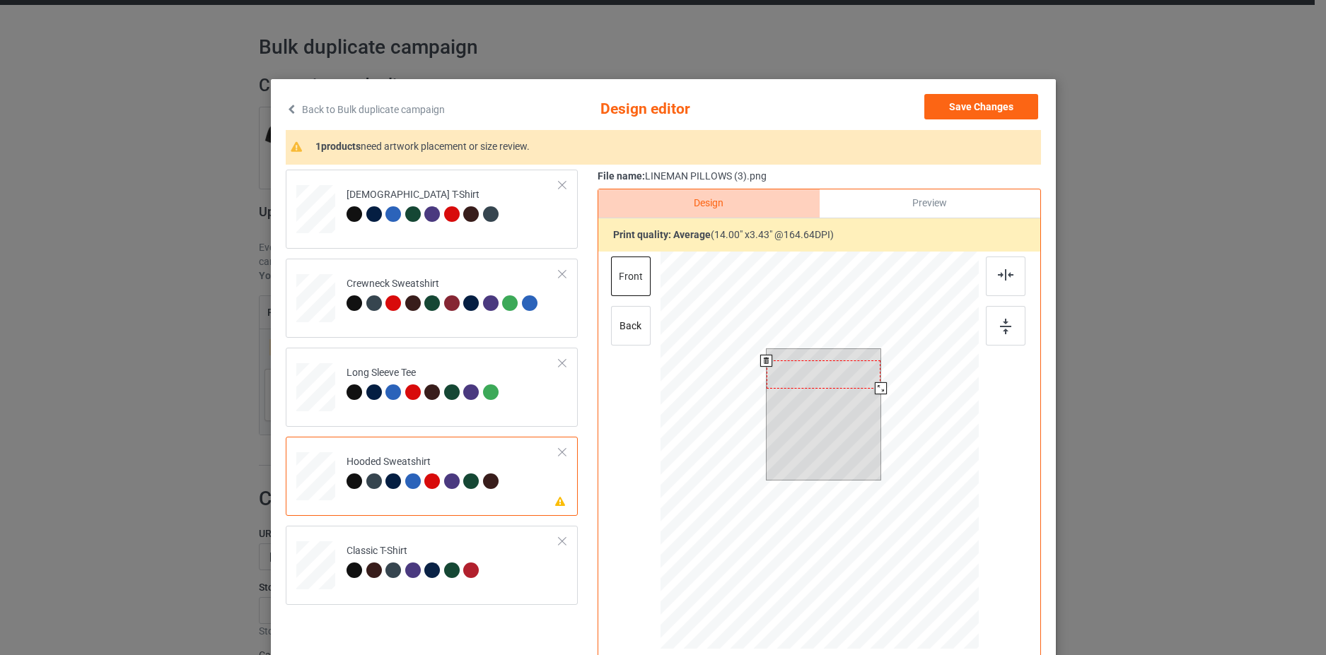
click at [811, 380] on div at bounding box center [823, 375] width 115 height 28
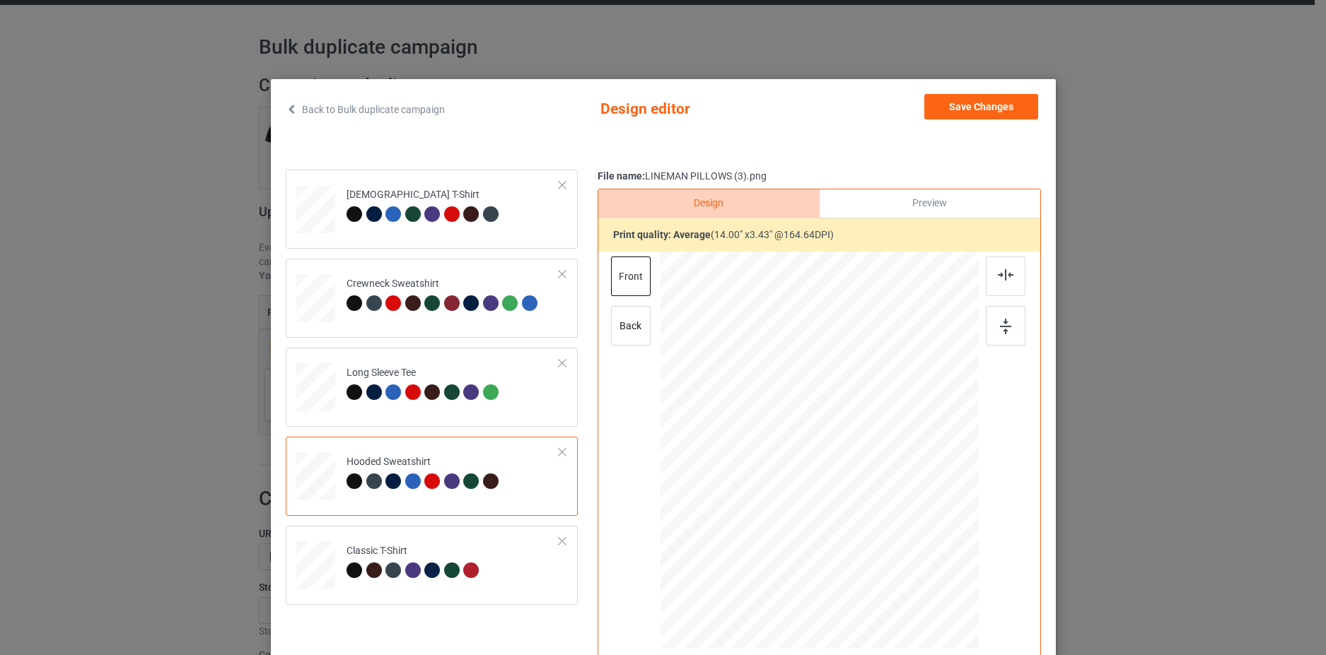
click at [1195, 436] on div "Back to Bulk duplicate campaign Design editor Save Changes Ladies T-Shirt Crewn…" at bounding box center [663, 327] width 1326 height 655
click at [988, 100] on button "Save Changes" at bounding box center [981, 106] width 114 height 25
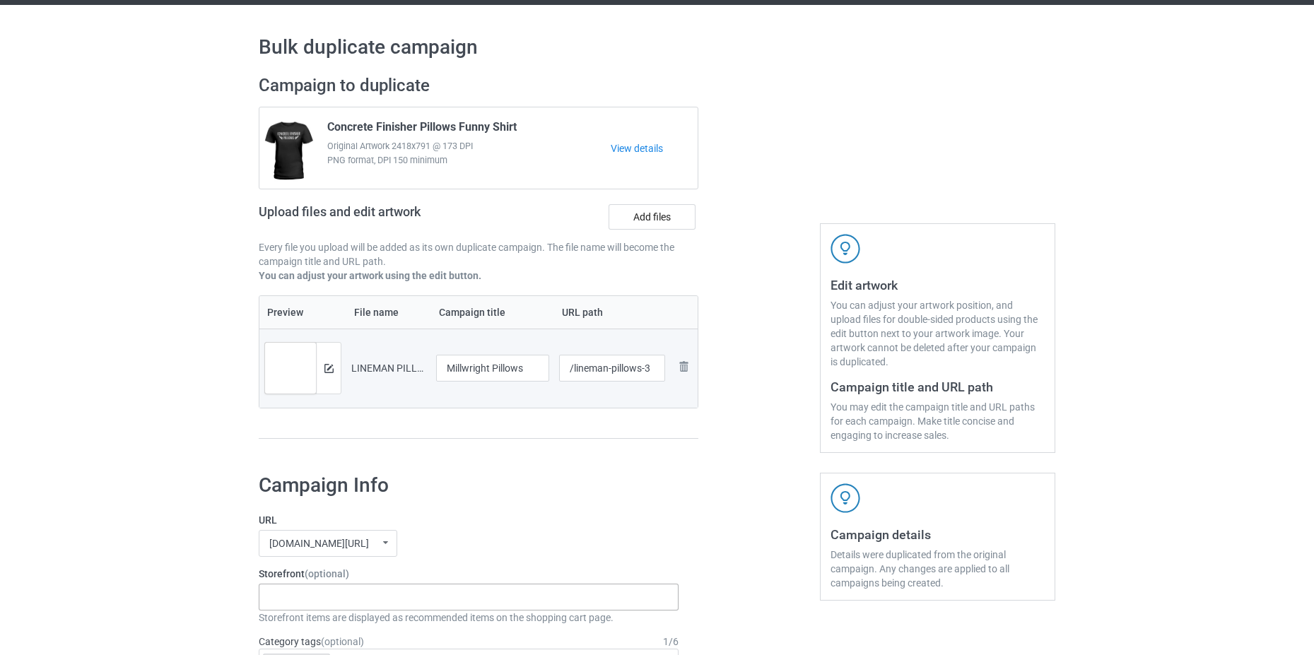
scroll to position [246, 0]
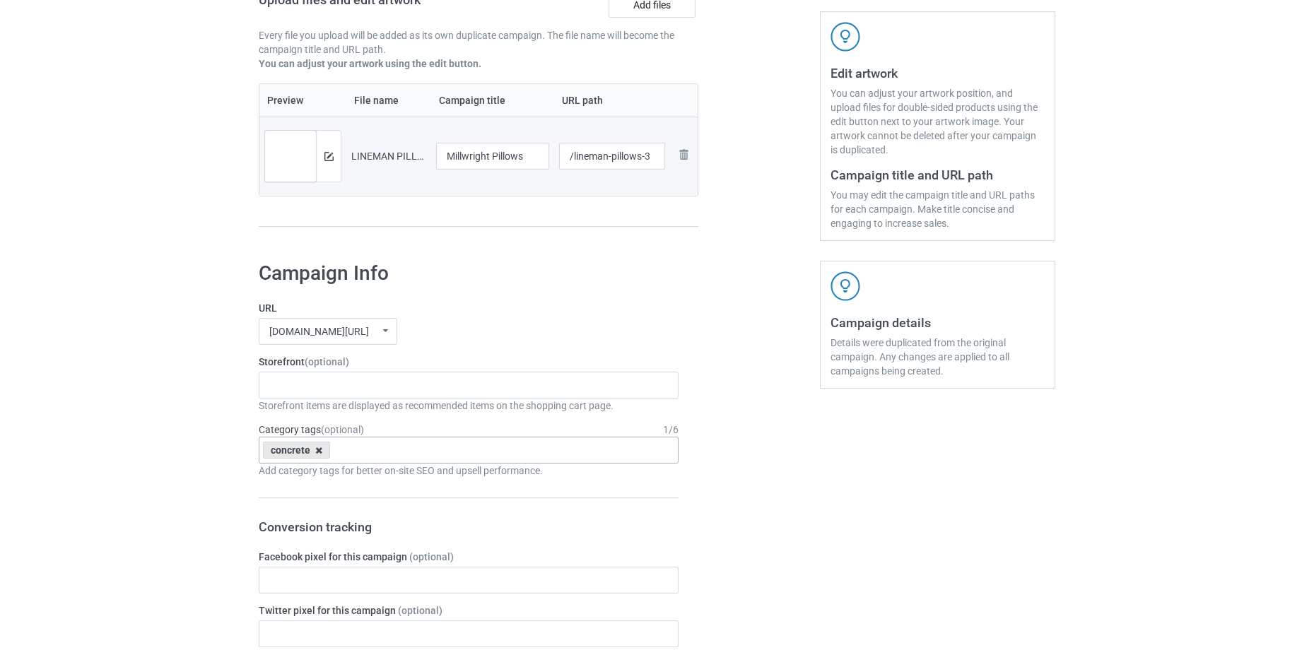
click at [317, 449] on icon at bounding box center [318, 450] width 7 height 9
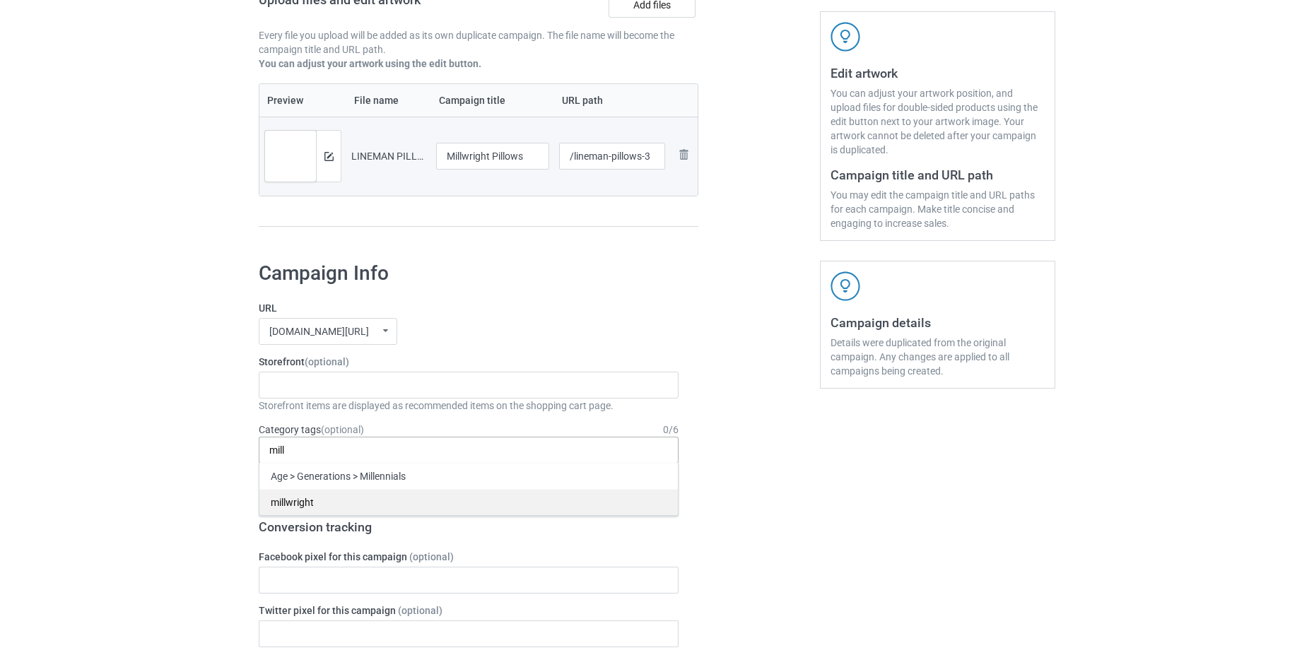
type input "mill"
click at [343, 511] on div "millwright" at bounding box center [468, 502] width 419 height 26
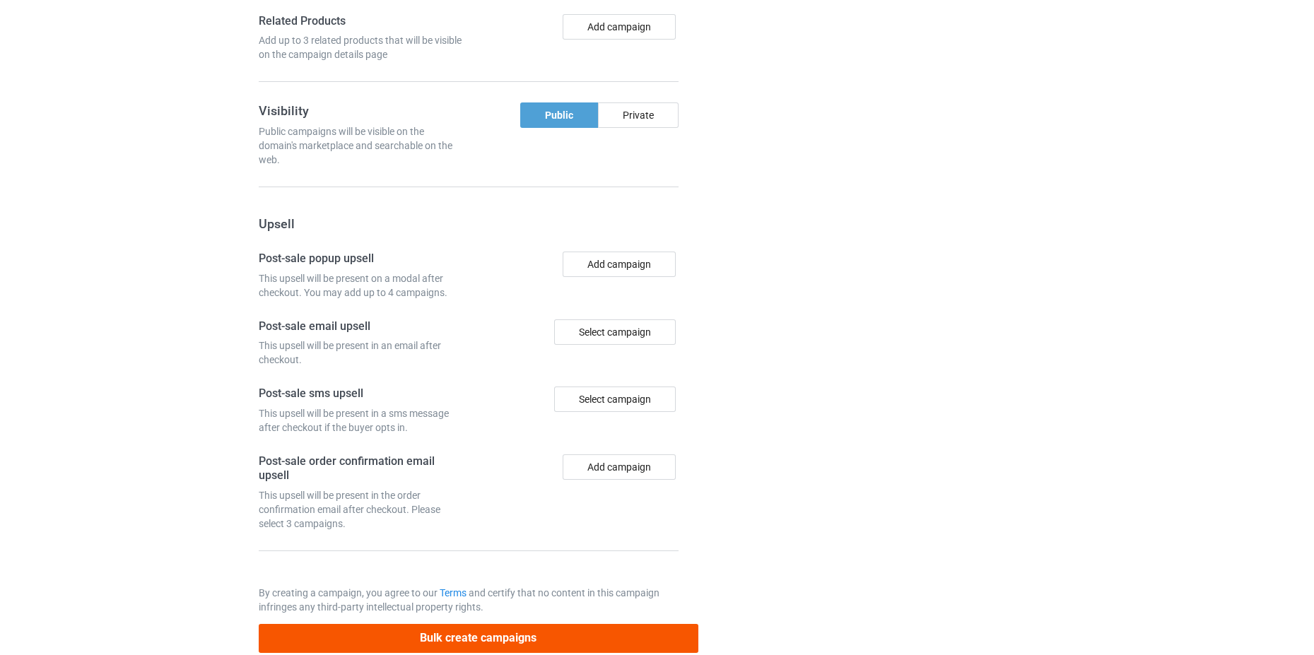
scroll to position [1160, 0]
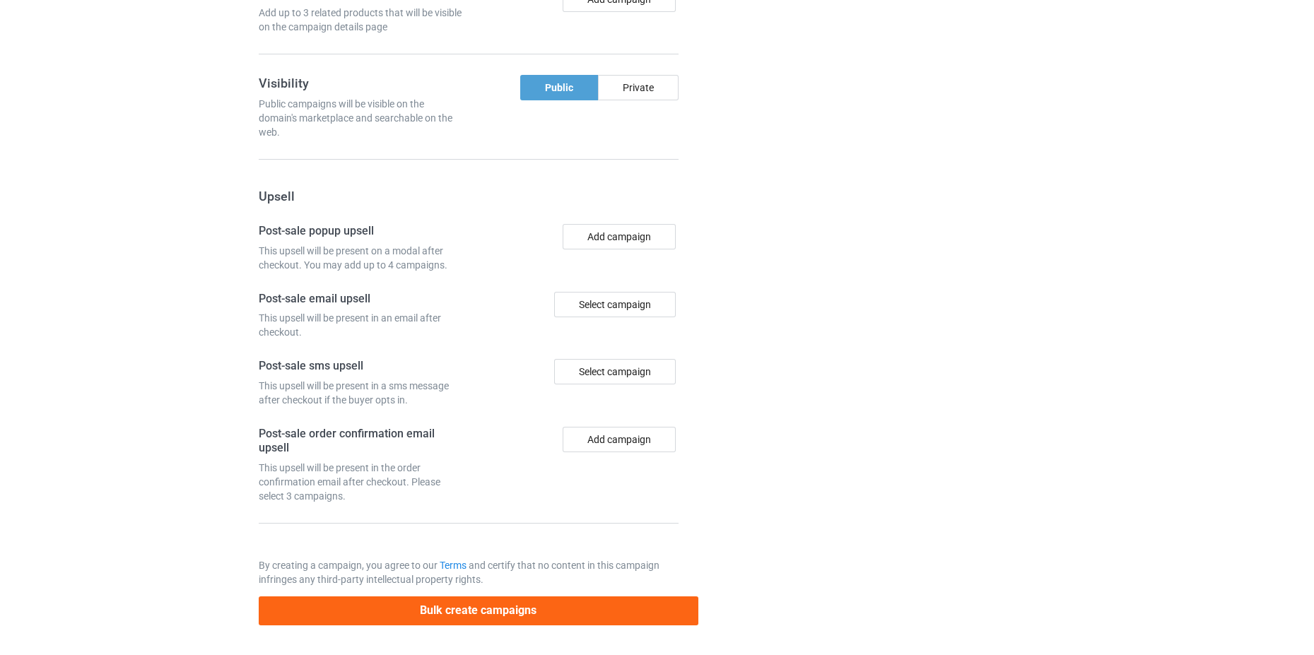
click at [617, 619] on button "Bulk create campaigns" at bounding box center [479, 611] width 440 height 29
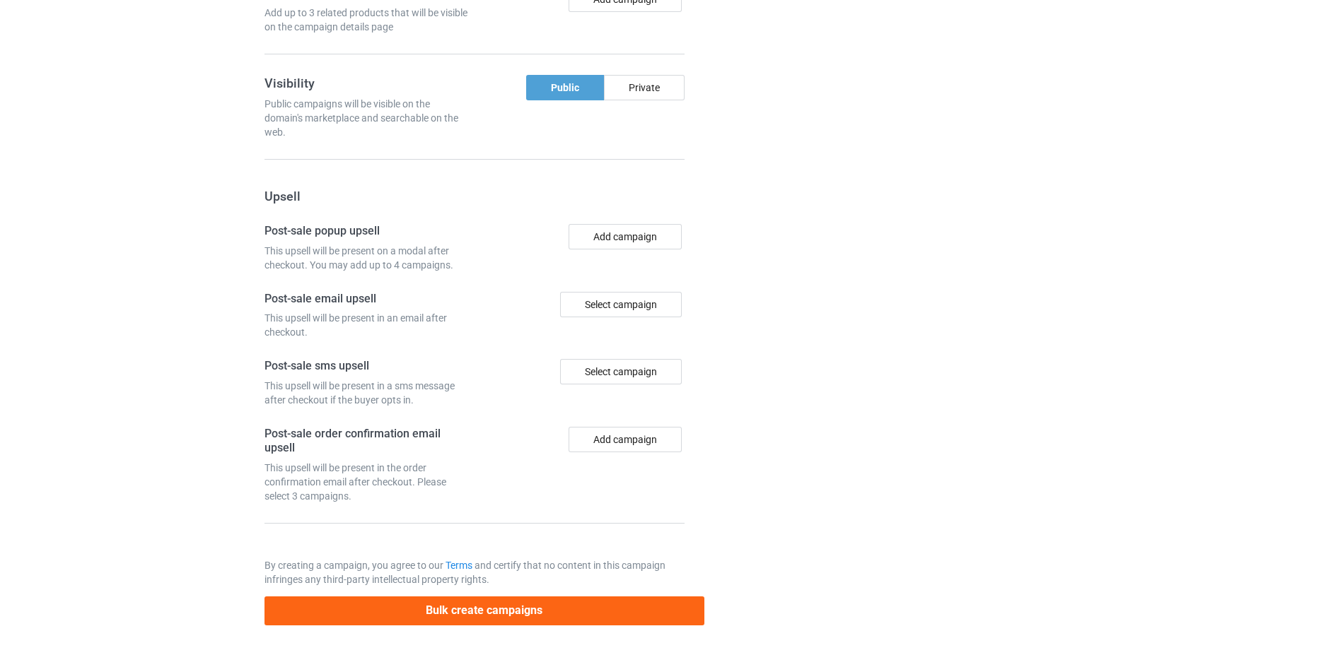
scroll to position [0, 0]
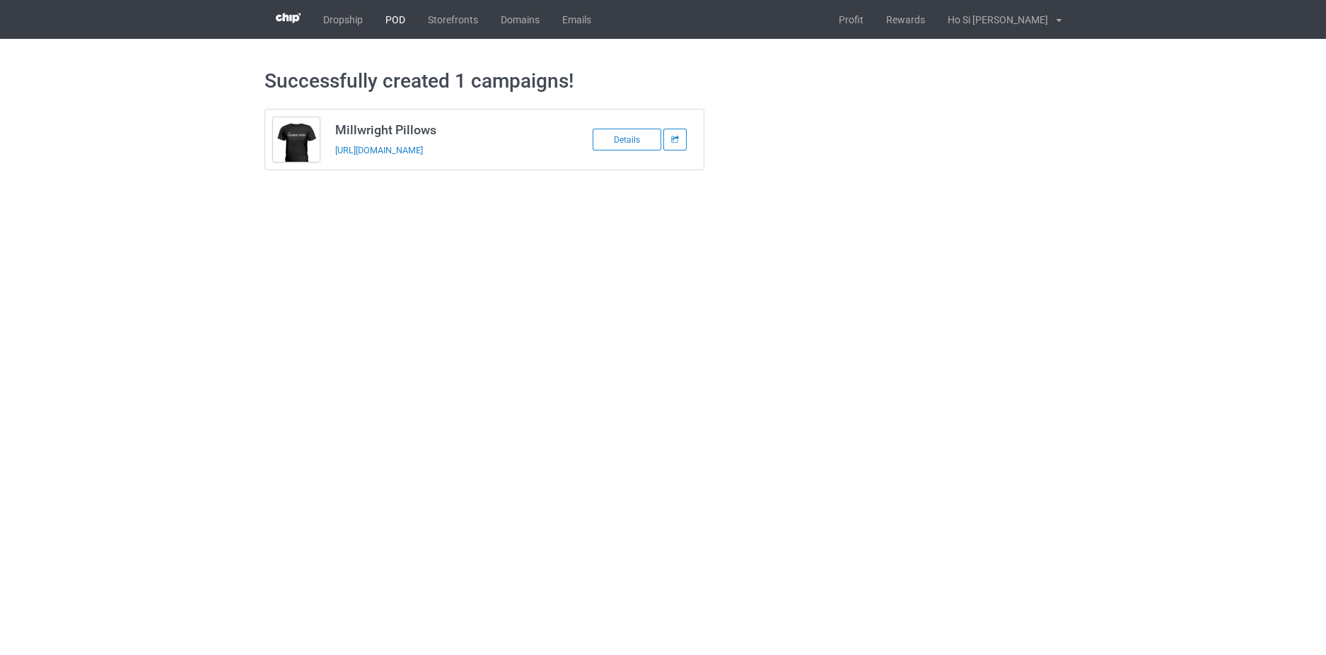
click at [390, 18] on link "POD" at bounding box center [395, 19] width 42 height 39
click at [605, 139] on div "Details" at bounding box center [627, 140] width 69 height 22
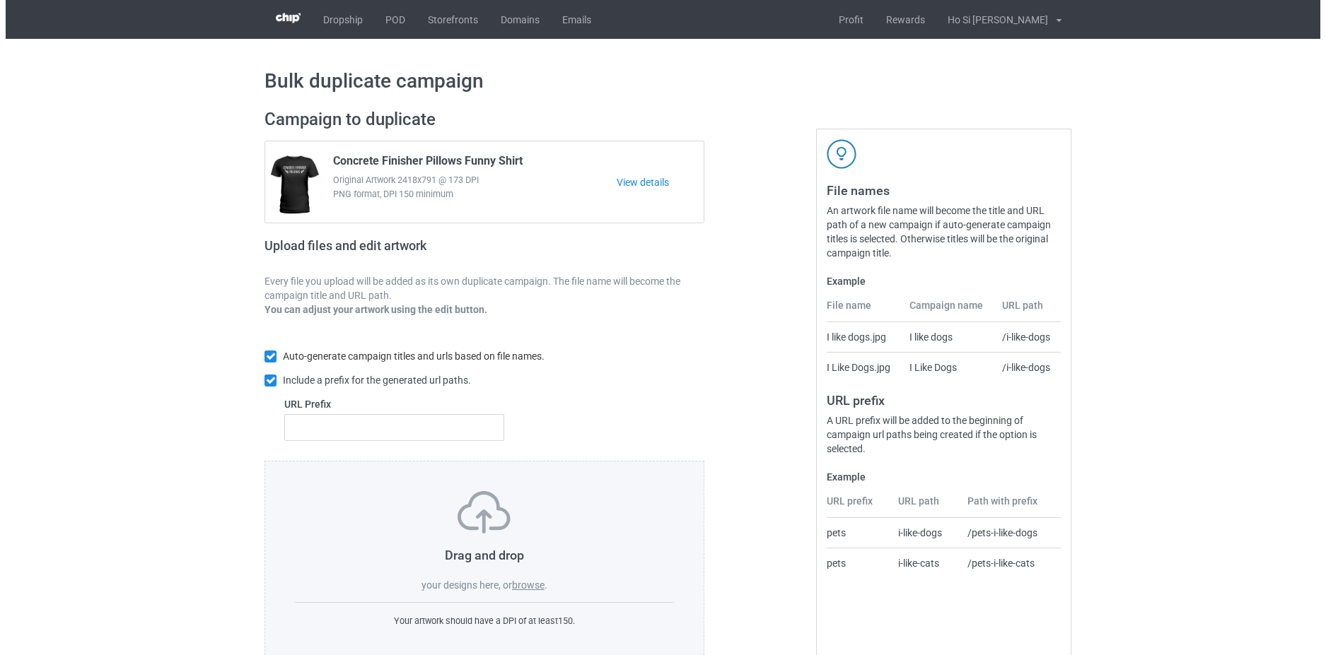
scroll to position [34, 0]
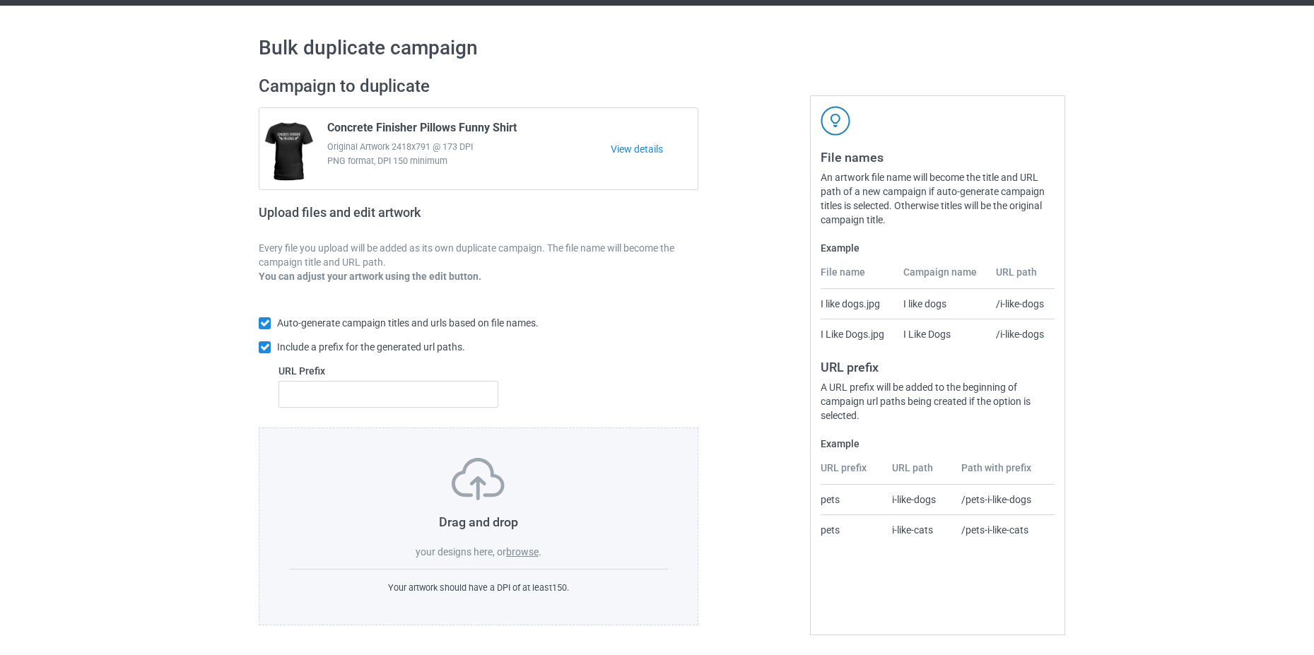
click at [514, 547] on label "browse" at bounding box center [522, 552] width 33 height 11
click at [0, 0] on input "browse" at bounding box center [0, 0] width 0 height 0
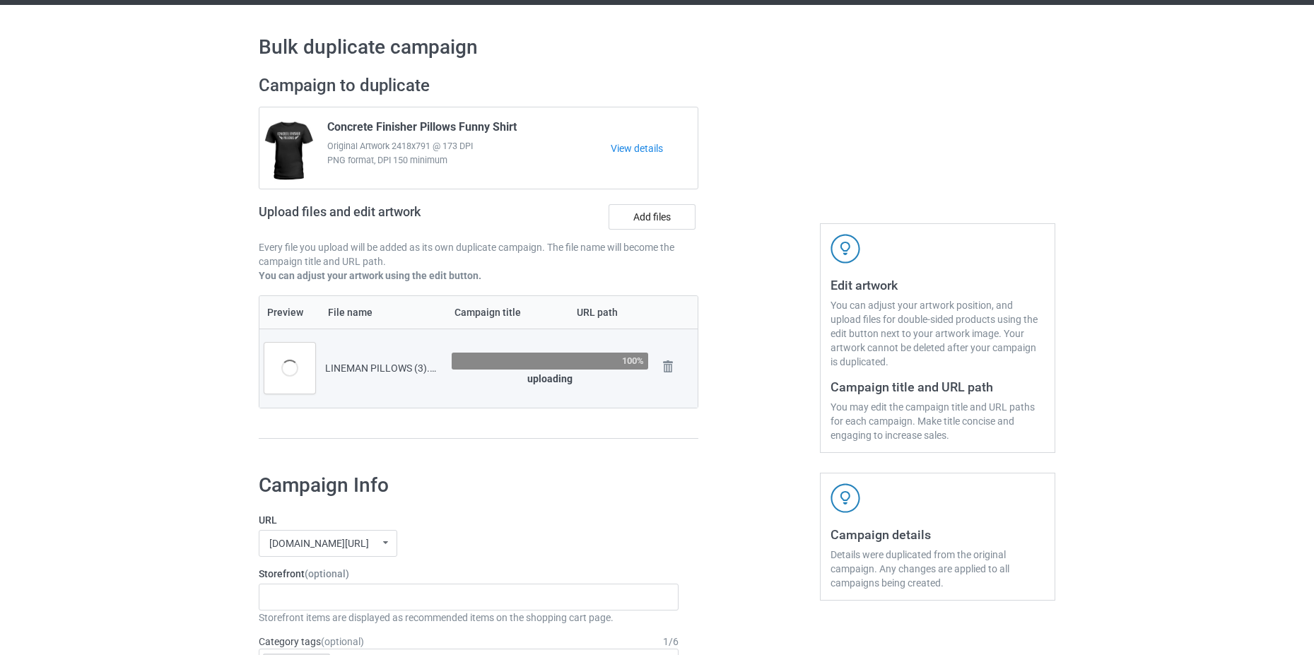
click at [407, 361] on td "LINEMAN PILLOWS (3).png" at bounding box center [383, 368] width 127 height 79
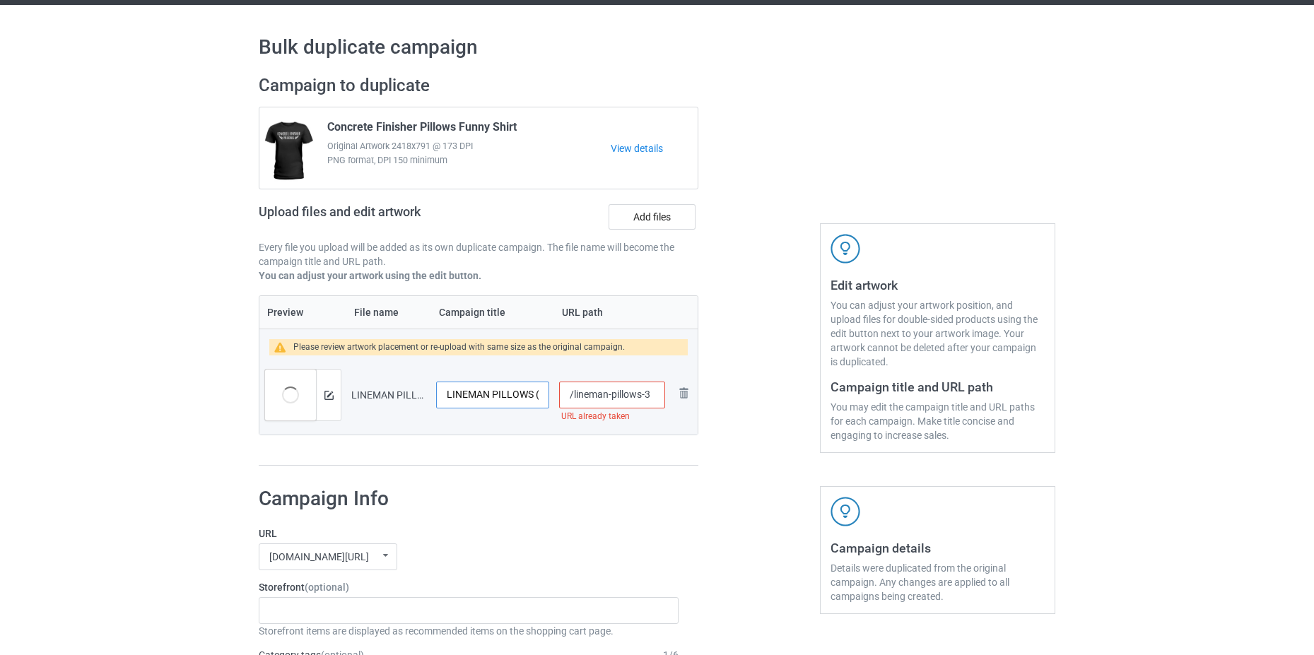
click at [496, 400] on input "LINEMAN PILLOWS (3)" at bounding box center [492, 395] width 113 height 27
type input "Millwright Pillows"
click at [331, 399] on img at bounding box center [329, 395] width 9 height 9
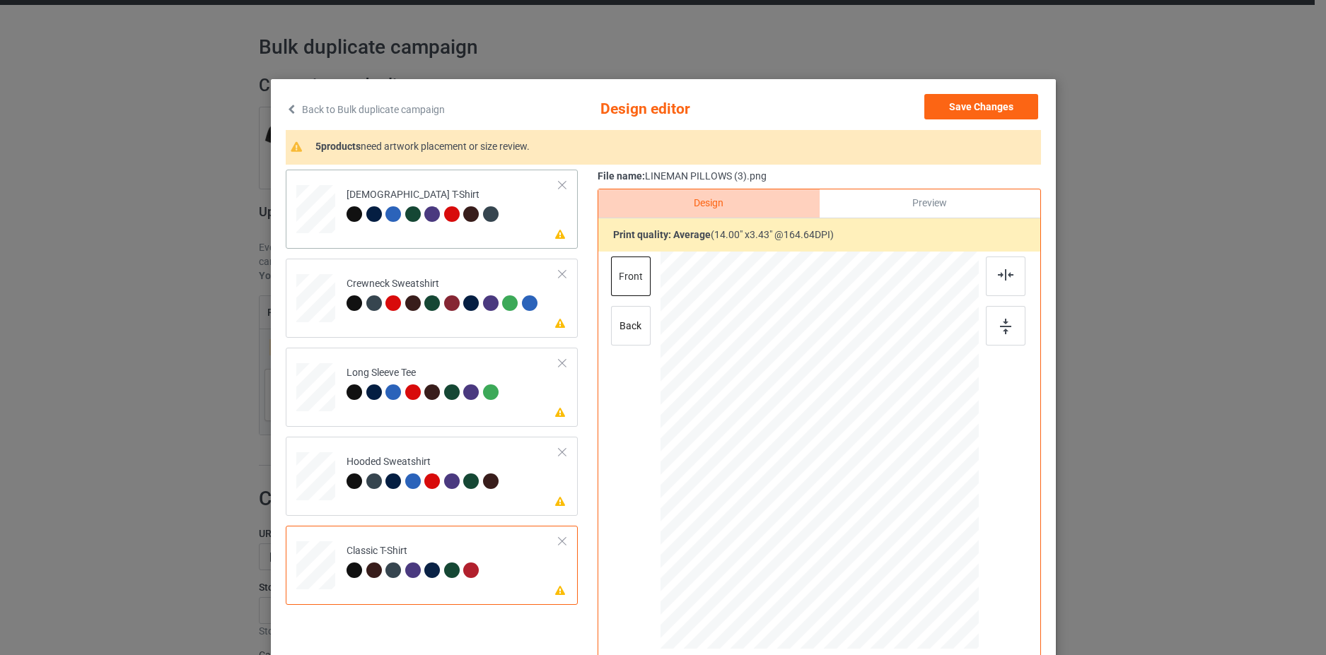
click at [498, 206] on td "Please review artwork placement Ladies T-Shirt" at bounding box center [453, 206] width 228 height 62
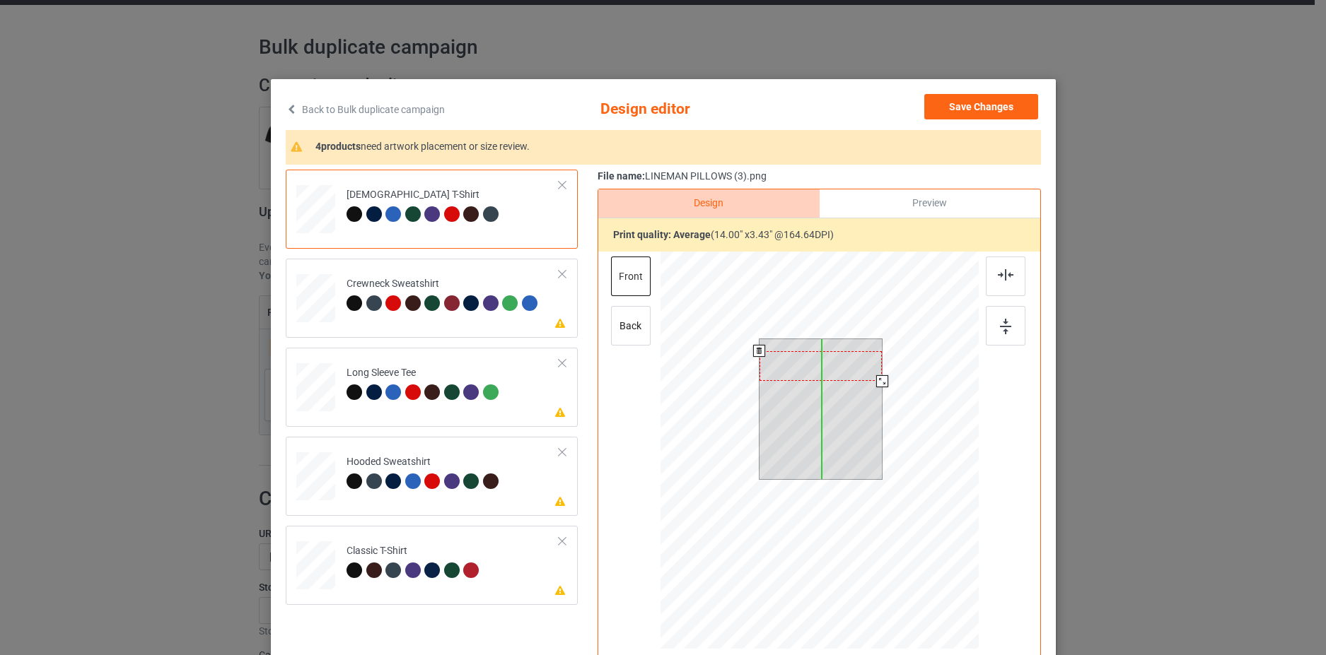
drag, startPoint x: 836, startPoint y: 354, endPoint x: 842, endPoint y: 366, distance: 13.6
click at [842, 366] on div at bounding box center [820, 366] width 122 height 30
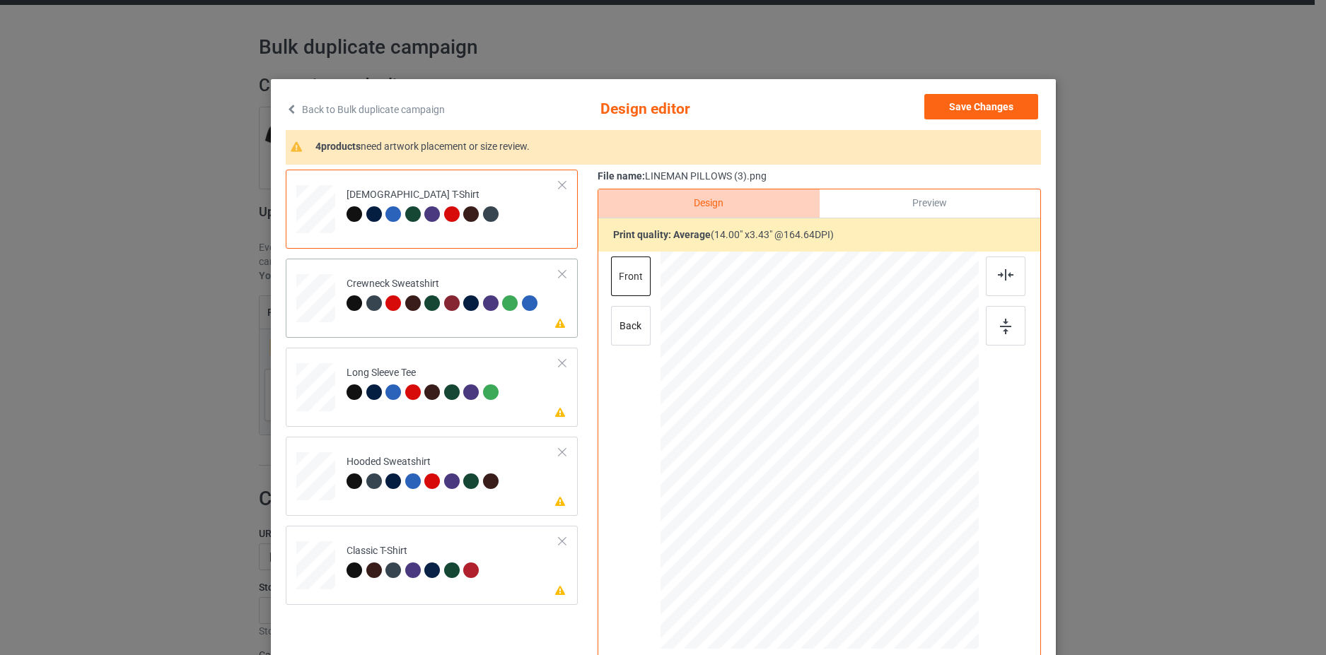
click at [549, 317] on td "Please review artwork placement Crewneck Sweatshirt" at bounding box center [453, 295] width 228 height 62
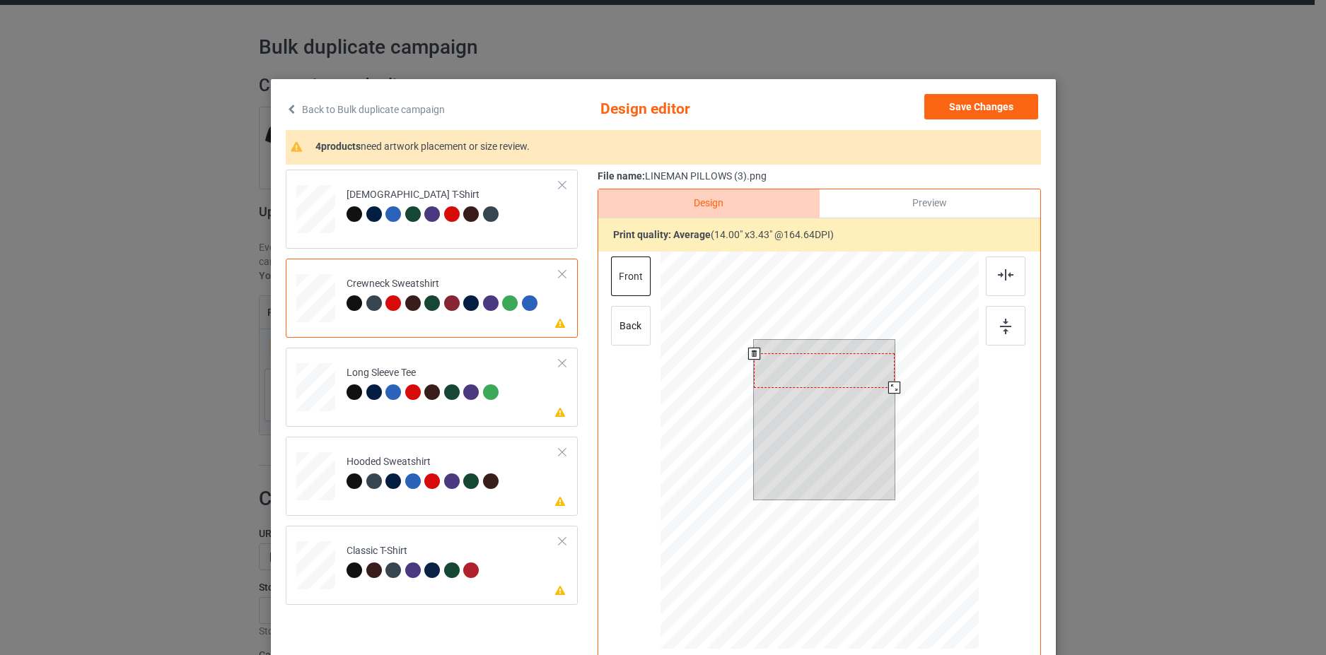
click at [807, 372] on div at bounding box center [824, 371] width 141 height 35
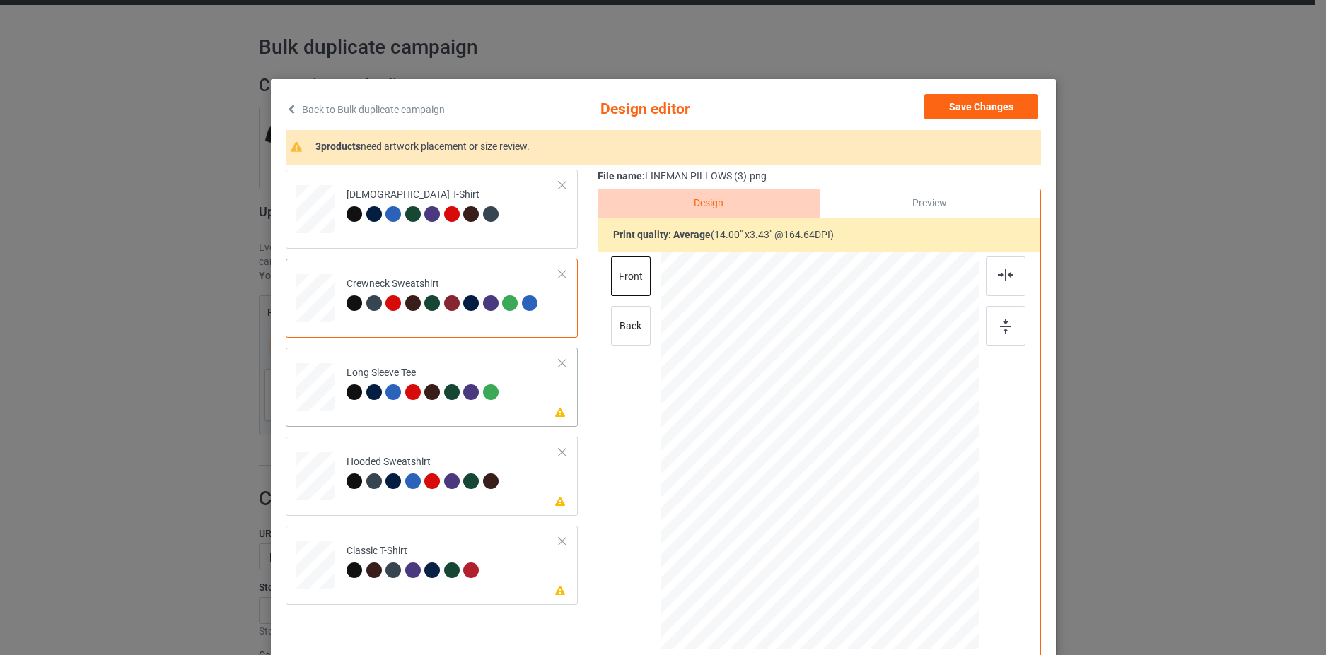
click at [537, 395] on td "Please review artwork placement Long Sleeve Tee" at bounding box center [453, 385] width 228 height 62
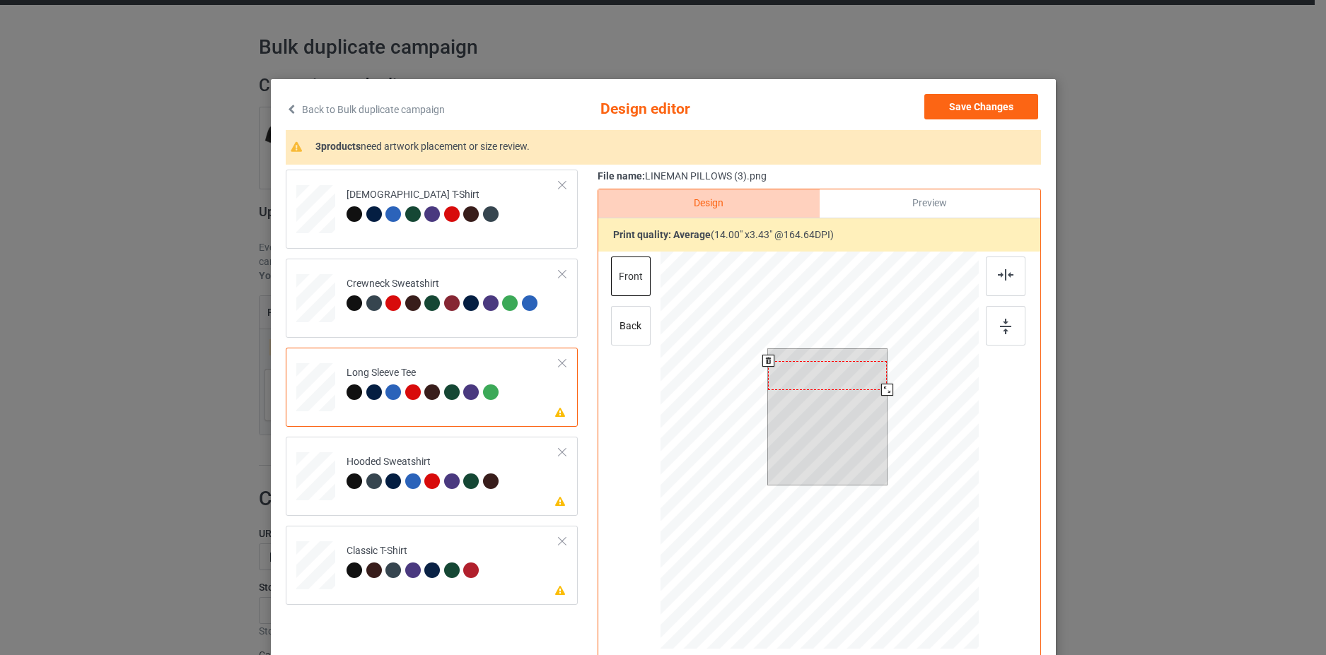
click at [825, 370] on div at bounding box center [827, 375] width 119 height 29
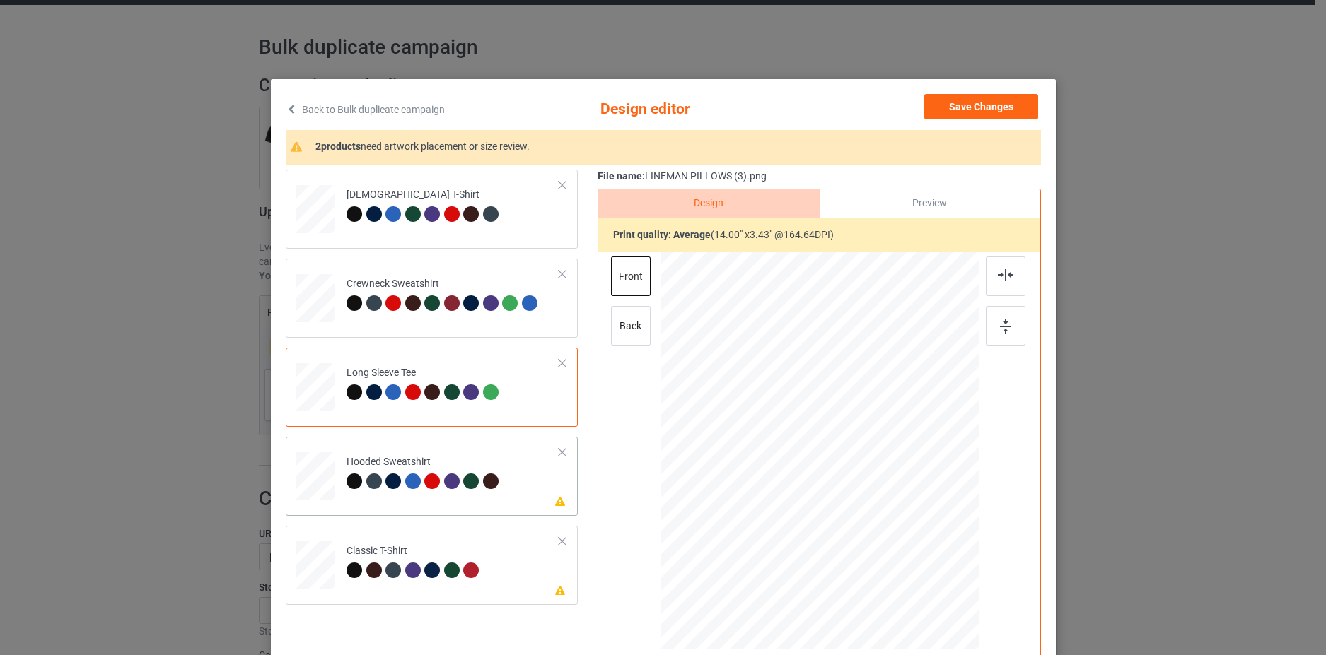
click at [527, 486] on td "Please review artwork placement Hooded Sweatshirt" at bounding box center [453, 474] width 228 height 62
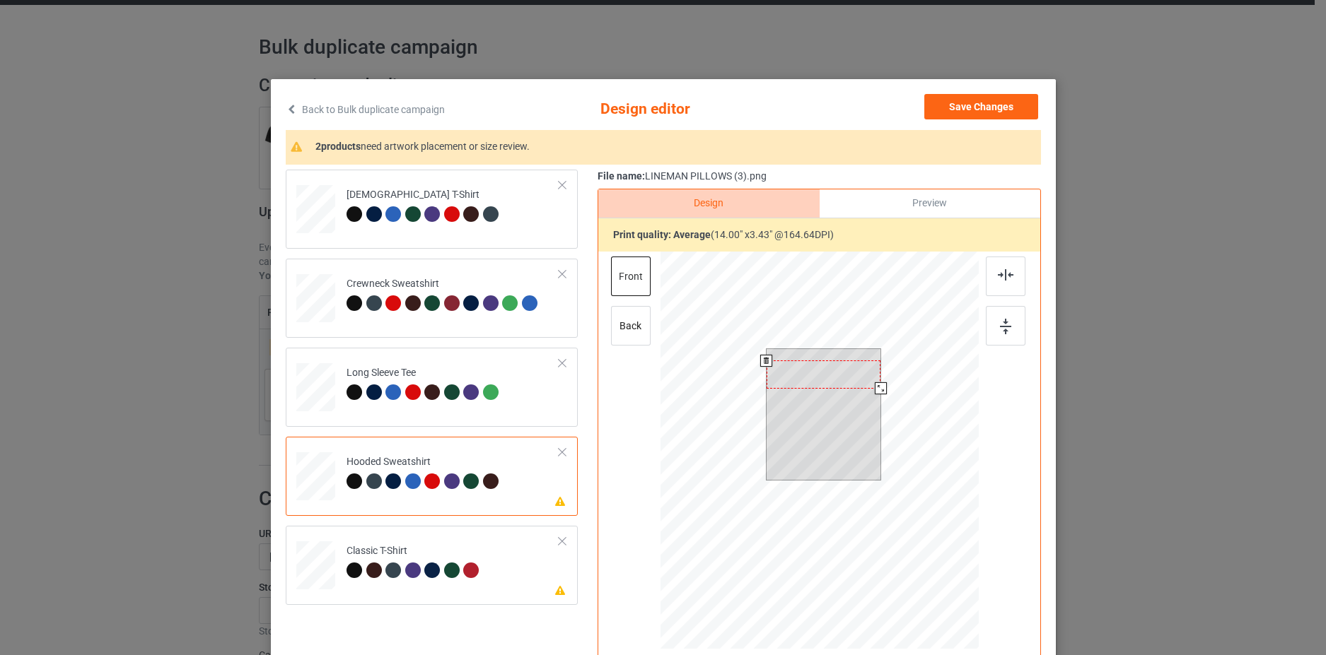
click at [827, 385] on div at bounding box center [823, 375] width 115 height 28
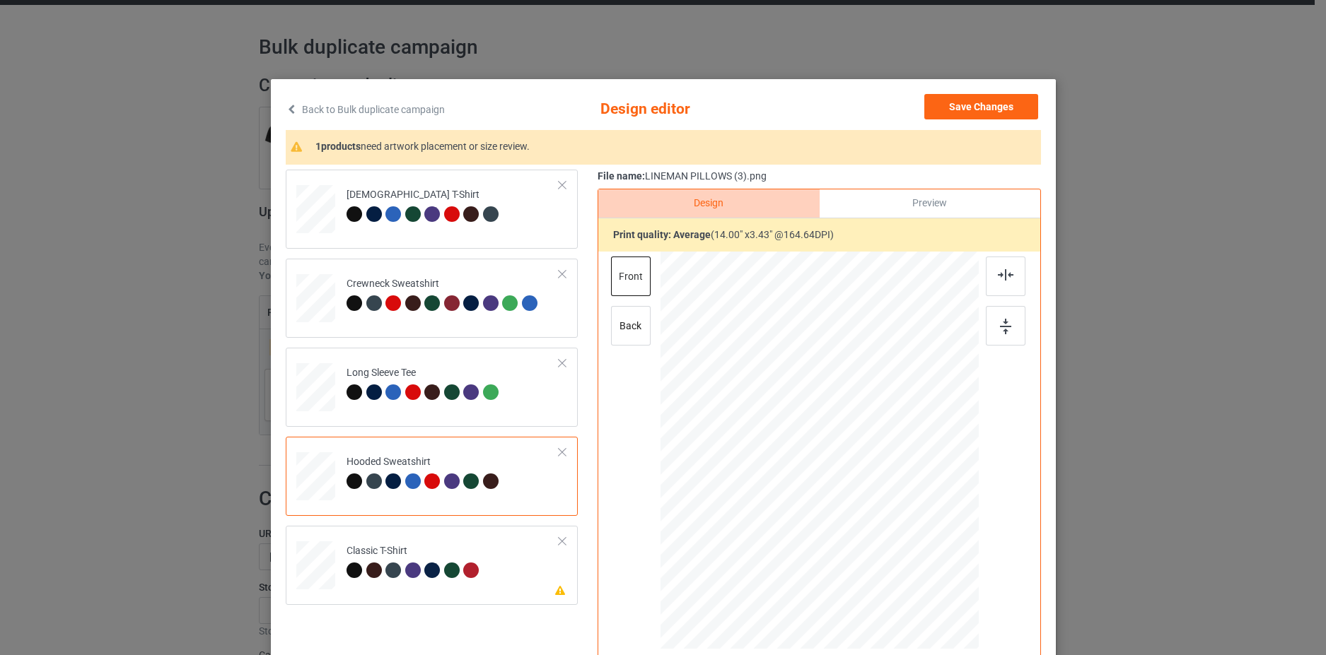
scroll to position [141, 0]
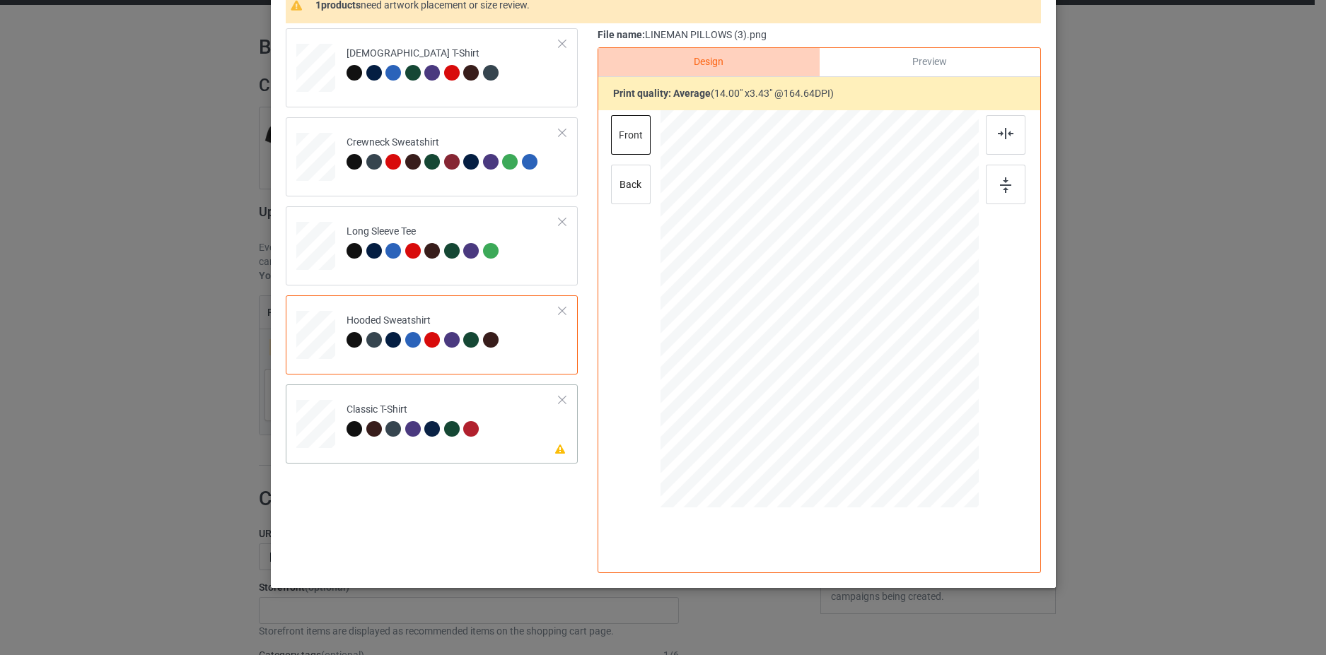
click at [524, 428] on td "Please review artwork placement Classic T-Shirt" at bounding box center [453, 421] width 228 height 62
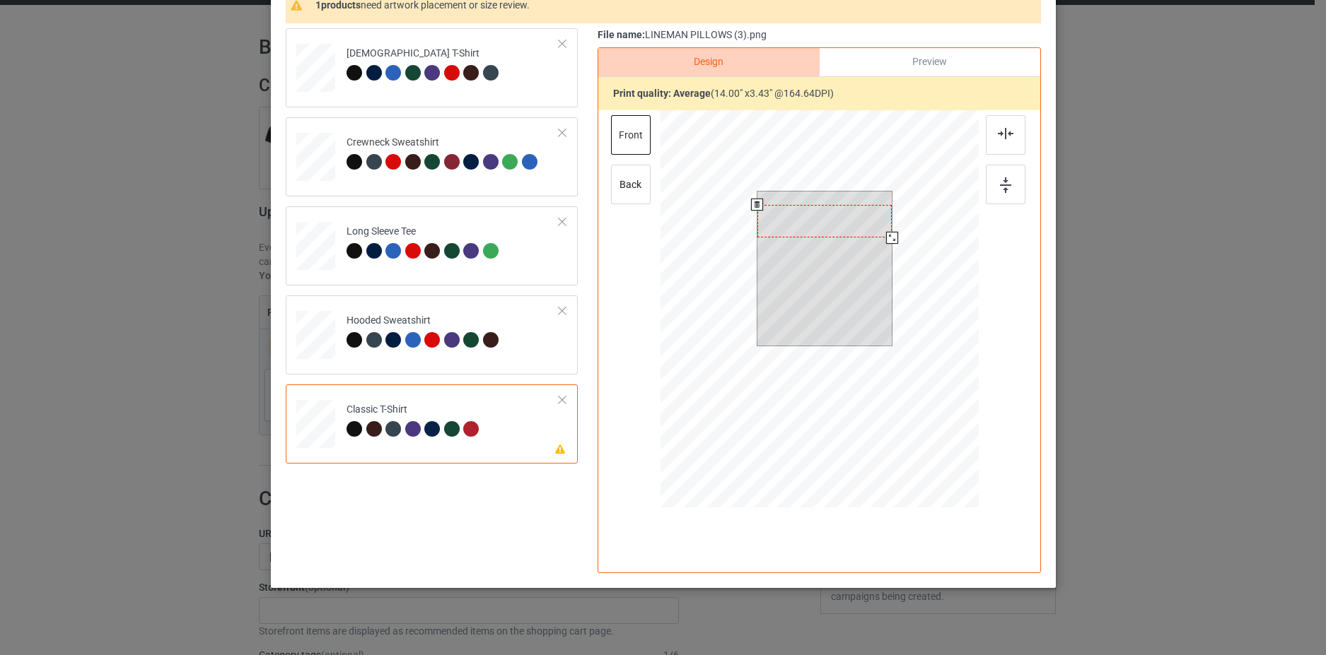
click at [814, 222] on div at bounding box center [824, 221] width 135 height 33
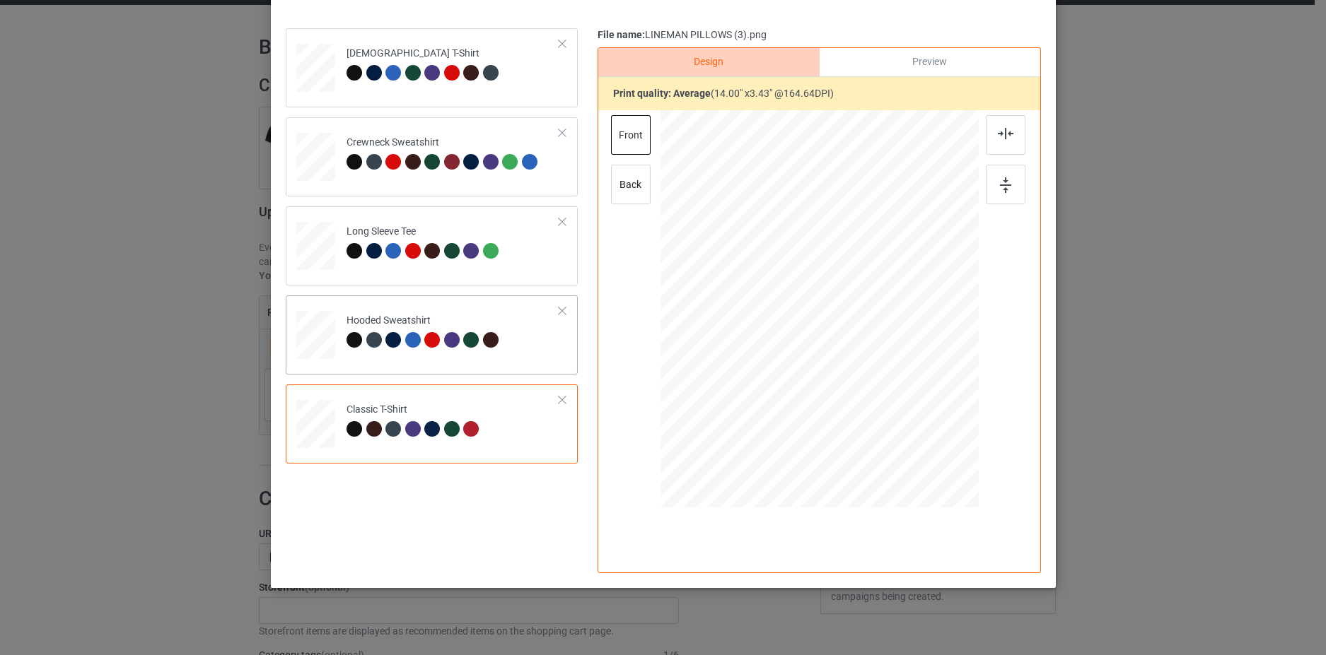
scroll to position [0, 0]
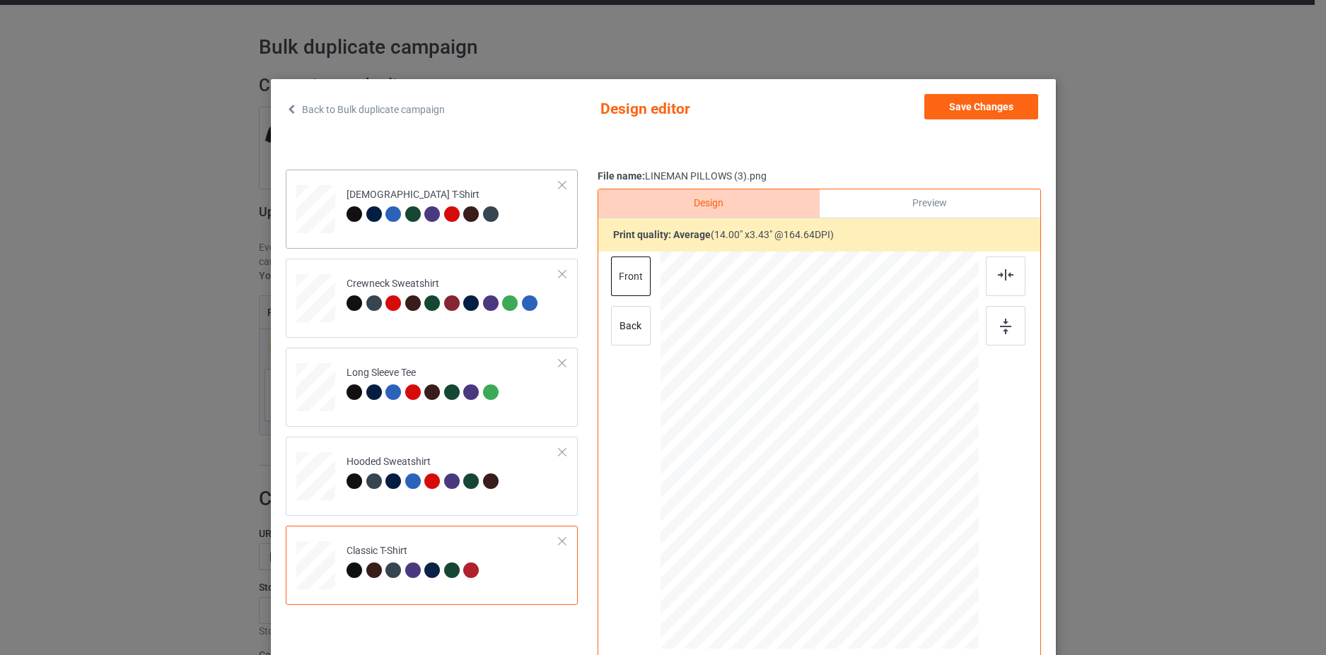
click at [540, 231] on td "Ladies T-Shirt" at bounding box center [453, 206] width 228 height 62
click at [972, 116] on button "Save Changes" at bounding box center [981, 106] width 114 height 25
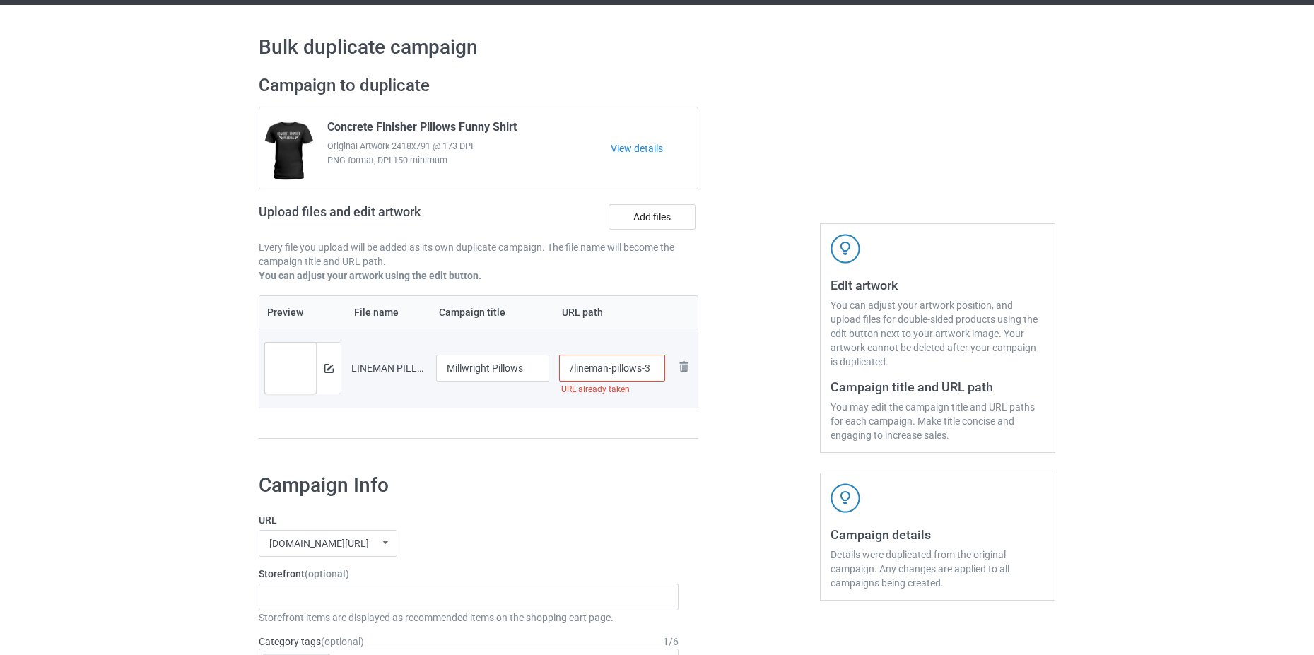
click at [619, 369] on input "/lineman-pillows-3" at bounding box center [612, 368] width 107 height 27
click at [653, 369] on input "/lineman-pillows-3" at bounding box center [612, 368] width 107 height 27
drag, startPoint x: 656, startPoint y: 369, endPoint x: 595, endPoint y: 377, distance: 61.3
click at [583, 380] on input "/lineman-pillows-3" at bounding box center [612, 368] width 107 height 27
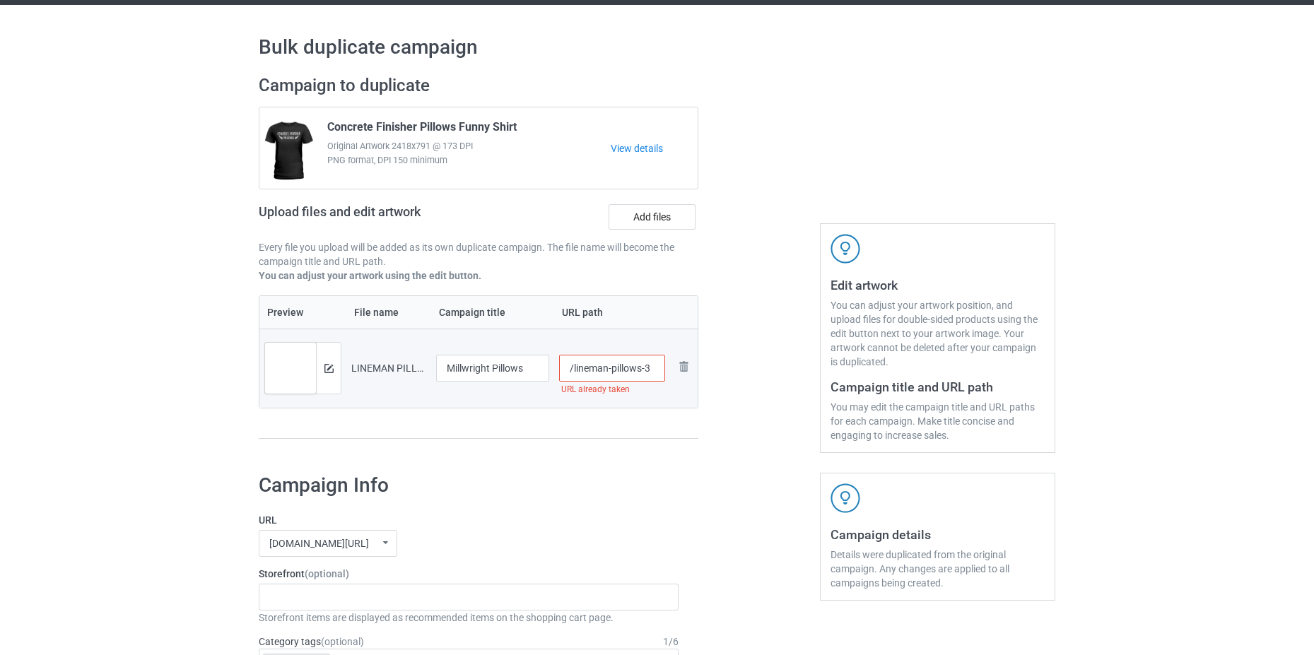
click at [671, 371] on td "Remove file" at bounding box center [683, 368] width 27 height 79
click at [659, 371] on input "/lineman-pillows-3" at bounding box center [612, 368] width 107 height 27
drag, startPoint x: 607, startPoint y: 375, endPoint x: 573, endPoint y: 385, distance: 35.4
click at [573, 382] on div "/lineman-pillows" at bounding box center [612, 368] width 107 height 27
type input "/millwright-pillows"
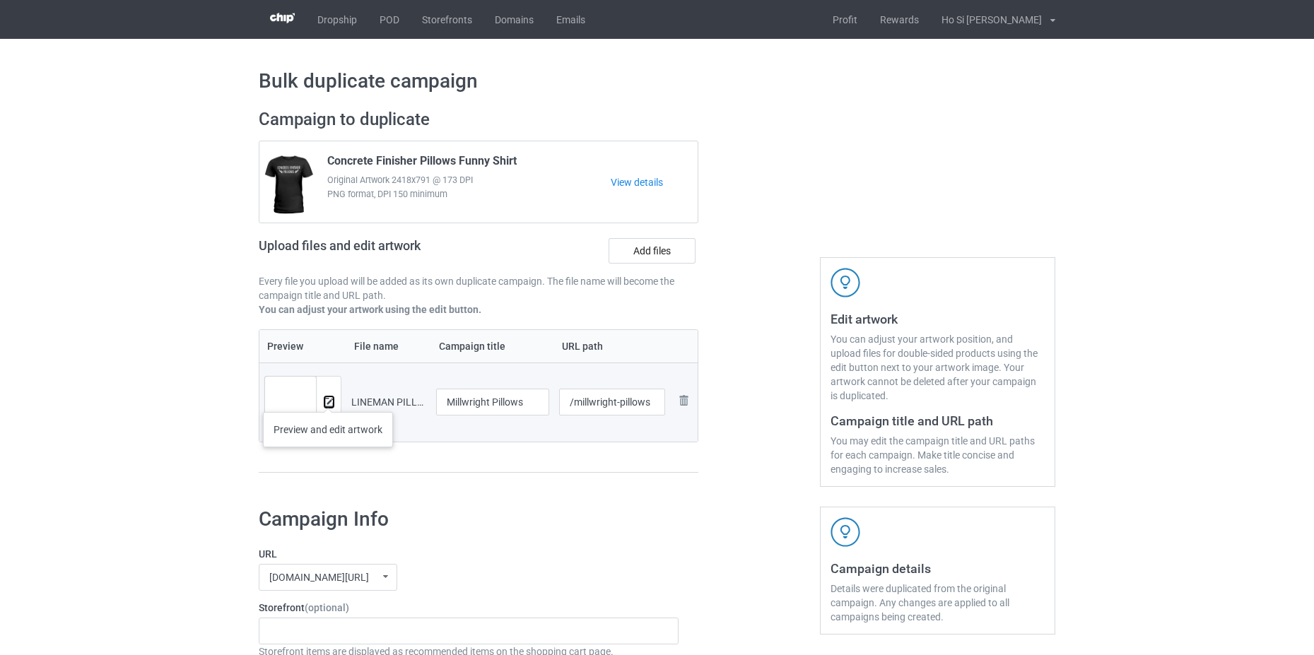
click at [328, 398] on img at bounding box center [329, 402] width 9 height 9
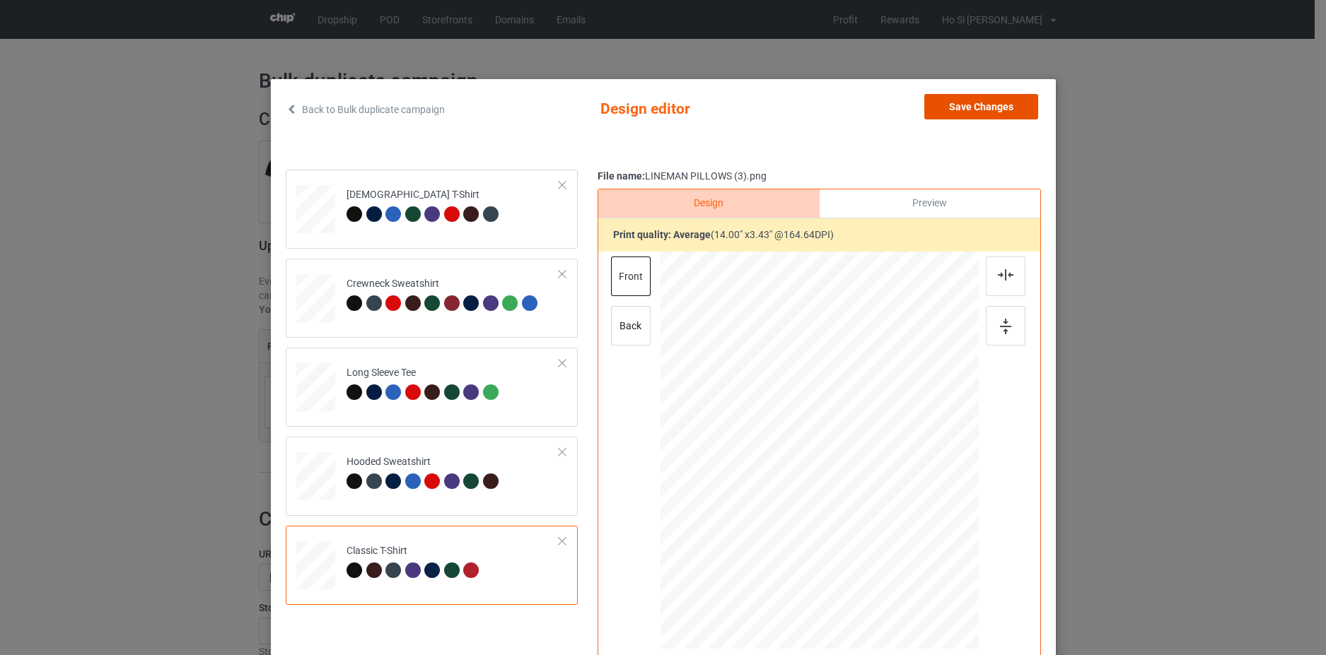
click at [965, 100] on button "Save Changes" at bounding box center [981, 106] width 114 height 25
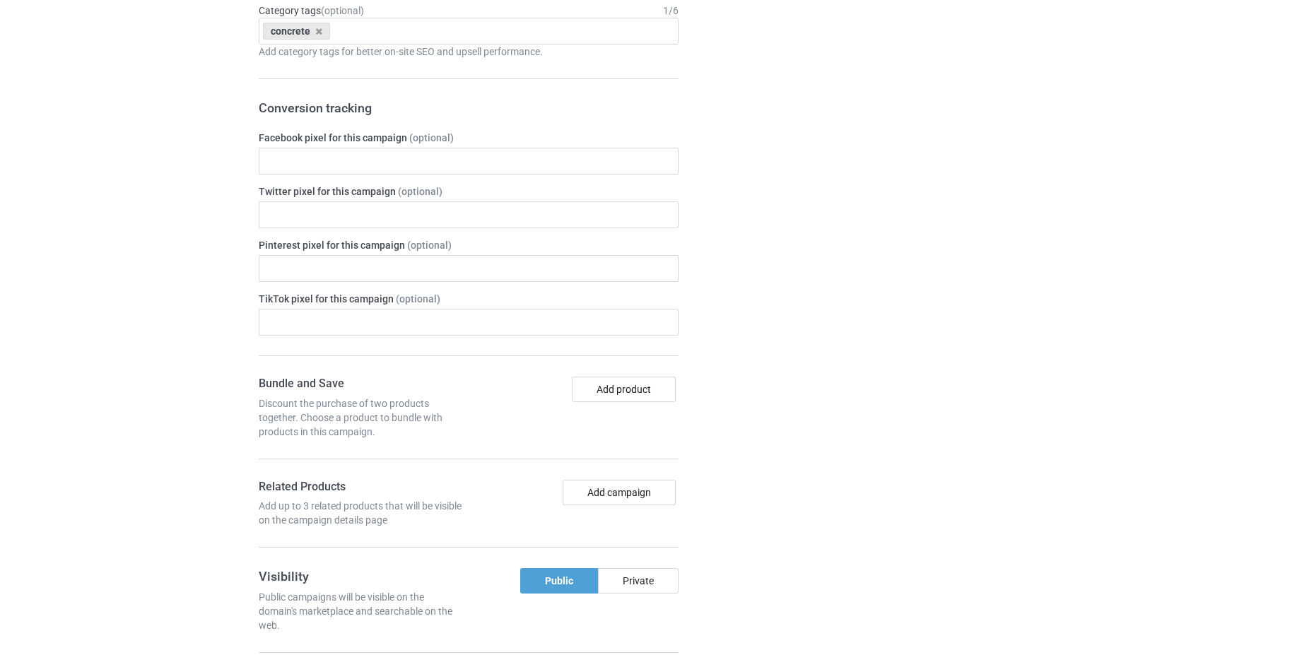
scroll to position [595, 0]
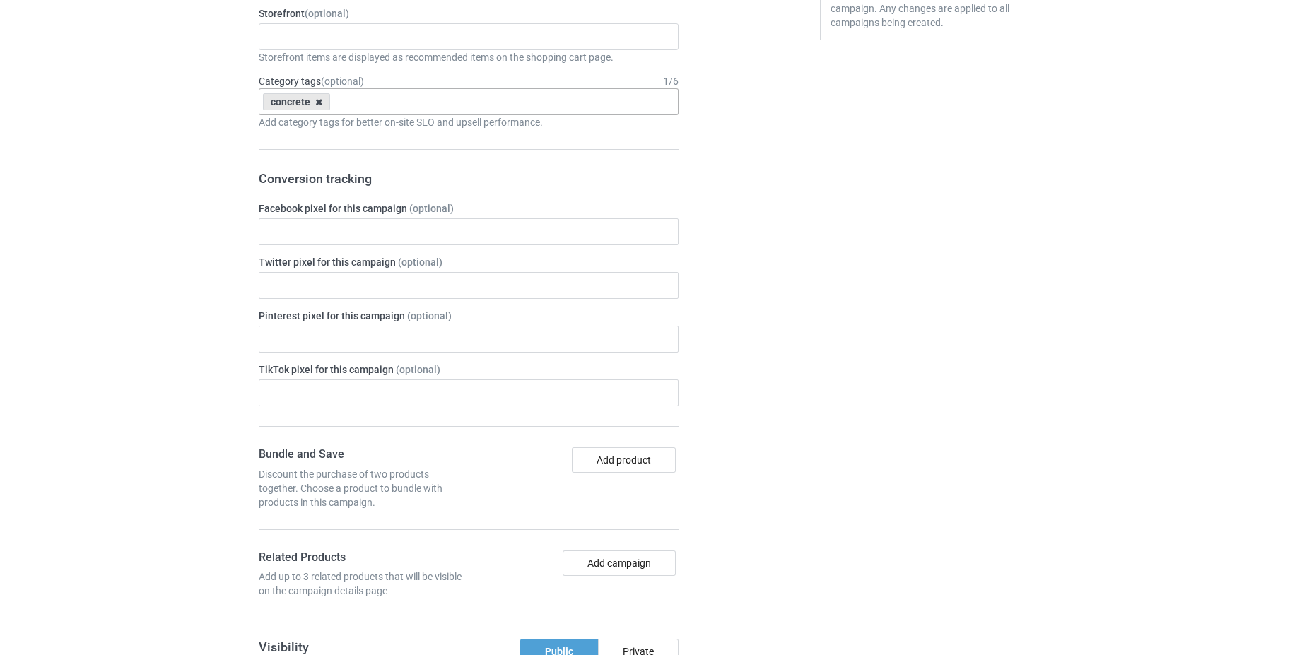
click at [321, 103] on icon at bounding box center [318, 102] width 7 height 9
type input "millw"
click at [356, 128] on div "millwright" at bounding box center [468, 128] width 419 height 26
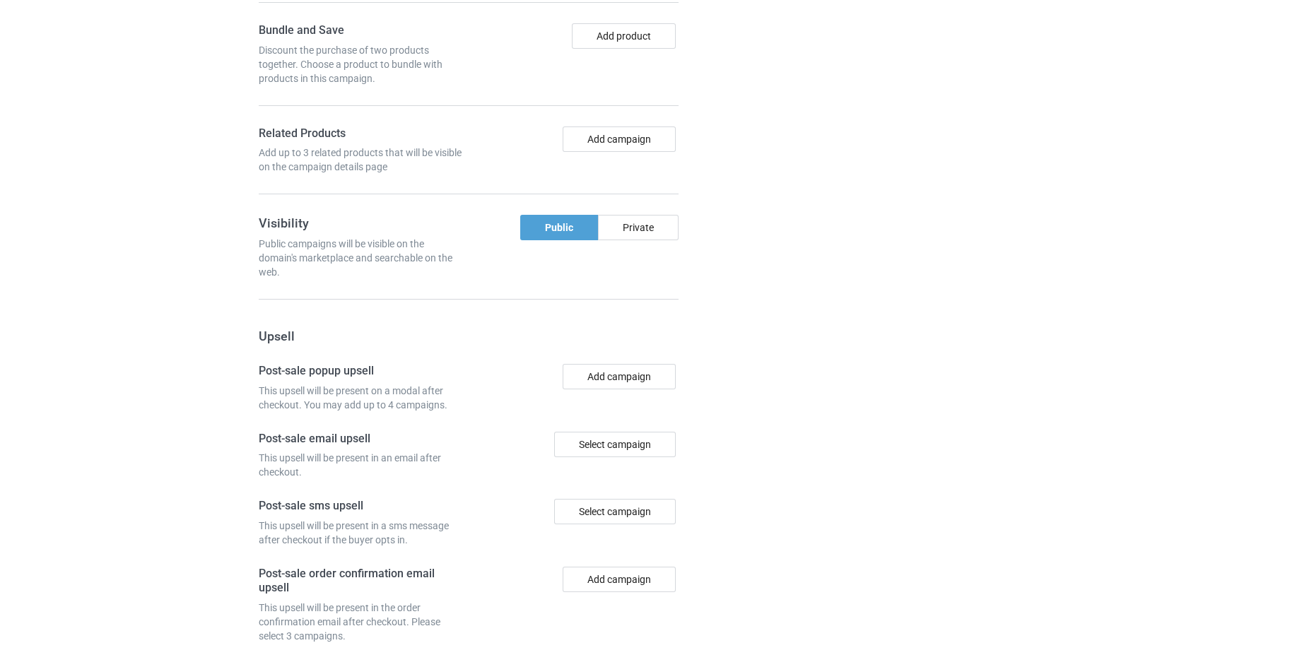
scroll to position [1160, 0]
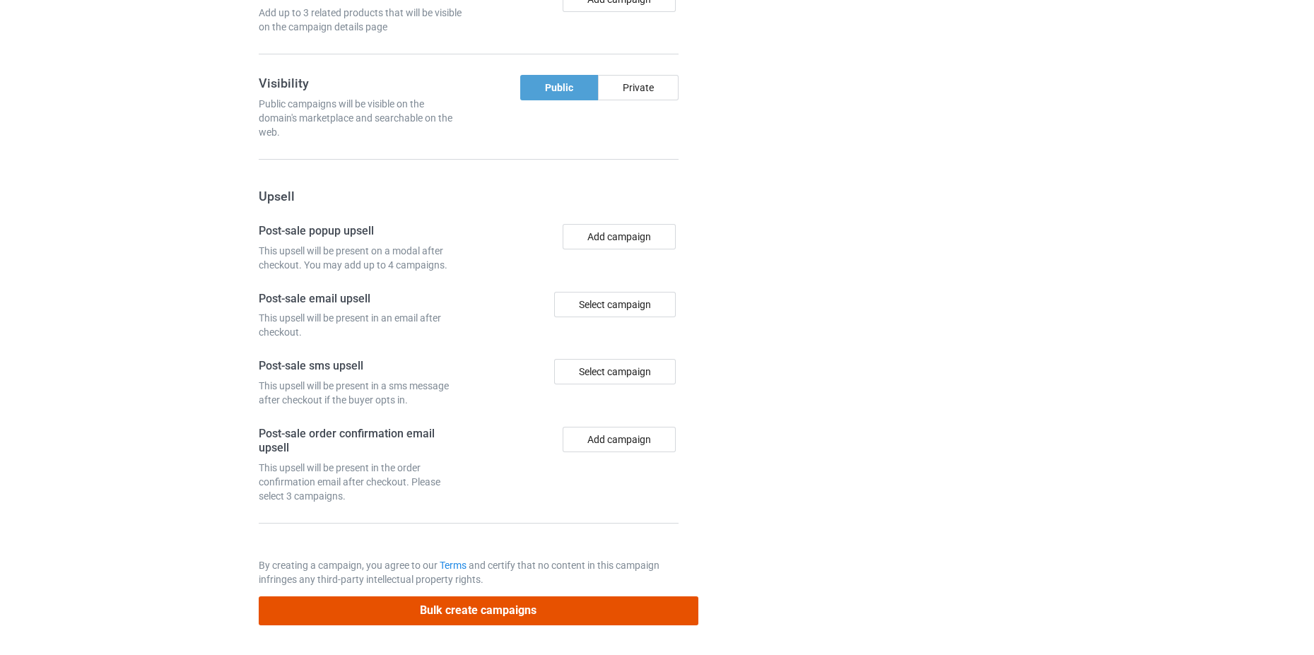
click at [521, 612] on button "Bulk create campaigns" at bounding box center [479, 611] width 440 height 29
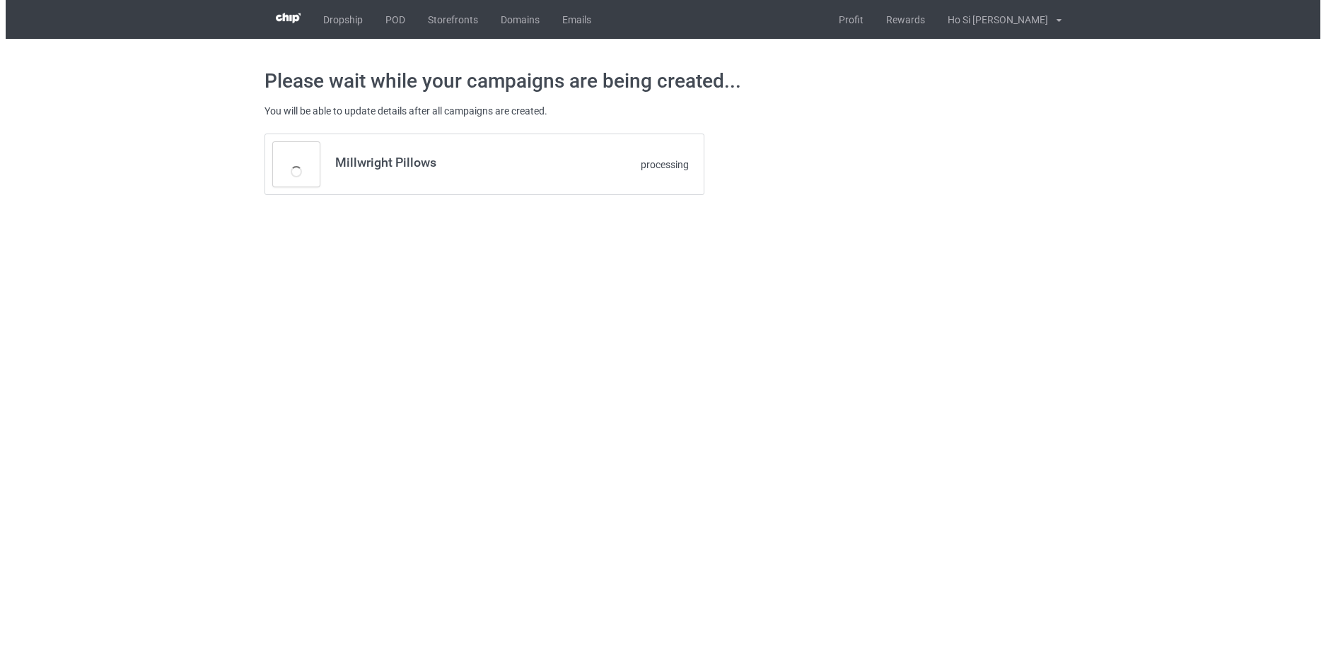
scroll to position [0, 0]
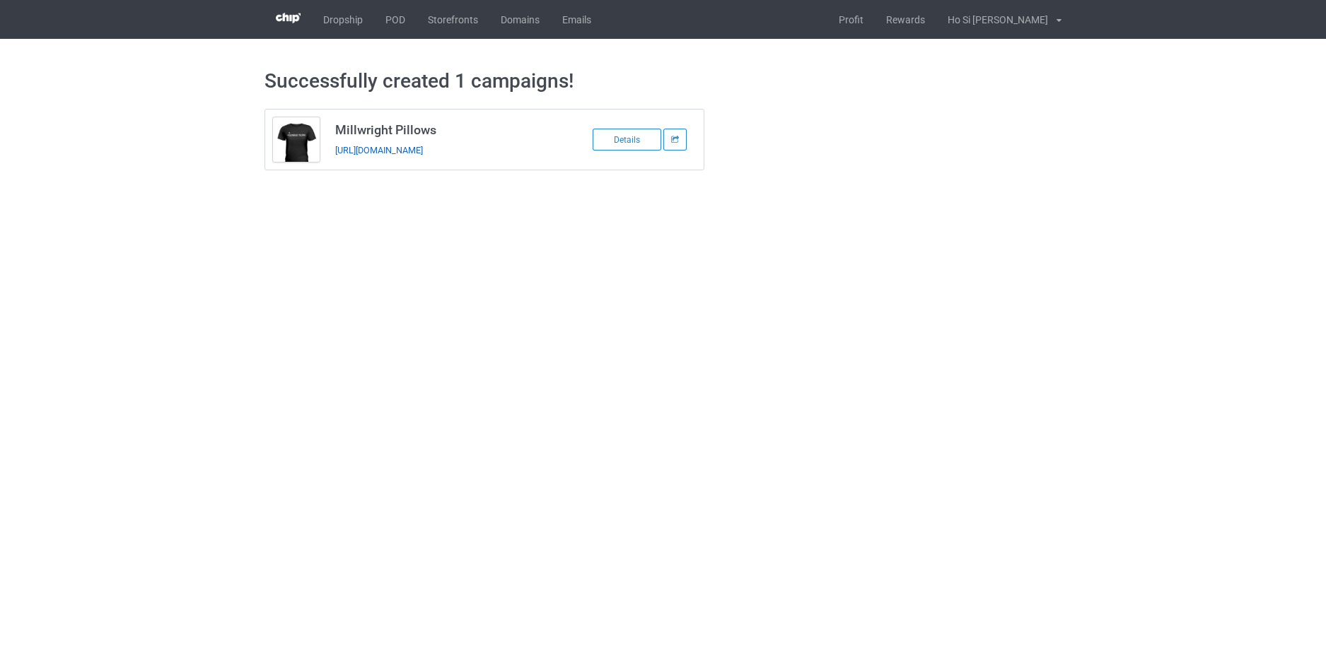
drag, startPoint x: 541, startPoint y: 152, endPoint x: 334, endPoint y: 148, distance: 206.5
click at [334, 148] on td "Millwright Pillows https://www.hohodesign.co/millwright-pillows" at bounding box center [446, 140] width 239 height 60
copy link "https://www.hohodesign.co/millwright-pillows"
click at [875, 18] on link "Profit" at bounding box center [850, 19] width 47 height 39
